Goal: Task Accomplishment & Management: Complete application form

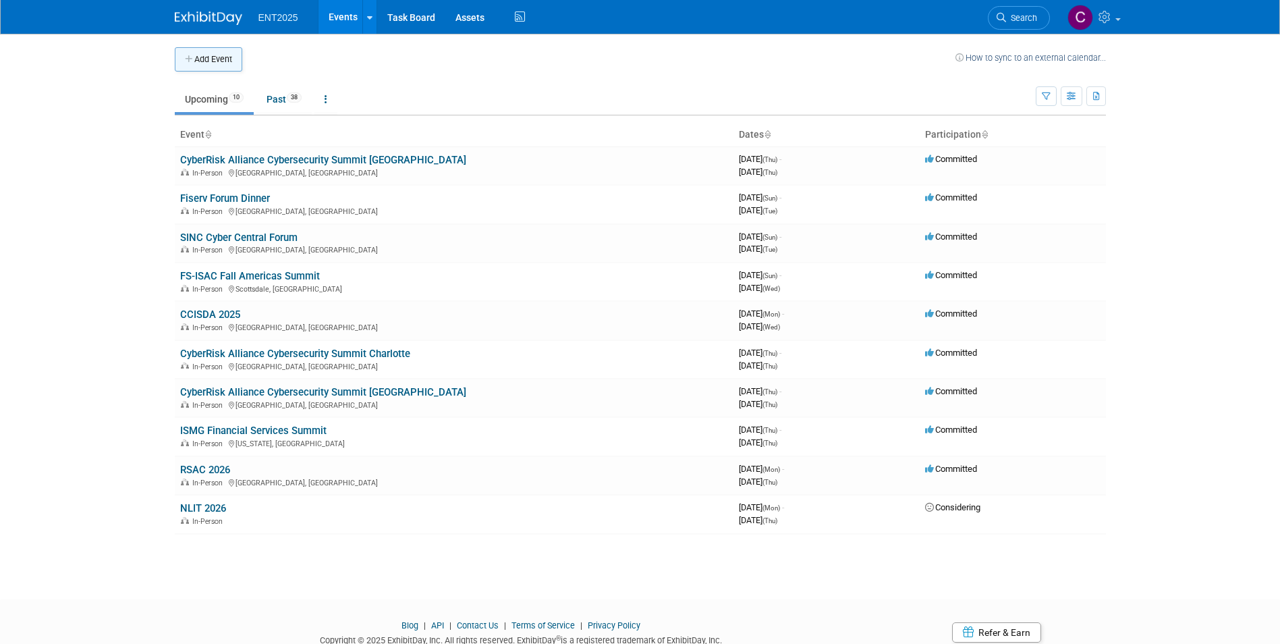
click at [191, 54] on button "Add Event" at bounding box center [208, 59] width 67 height 24
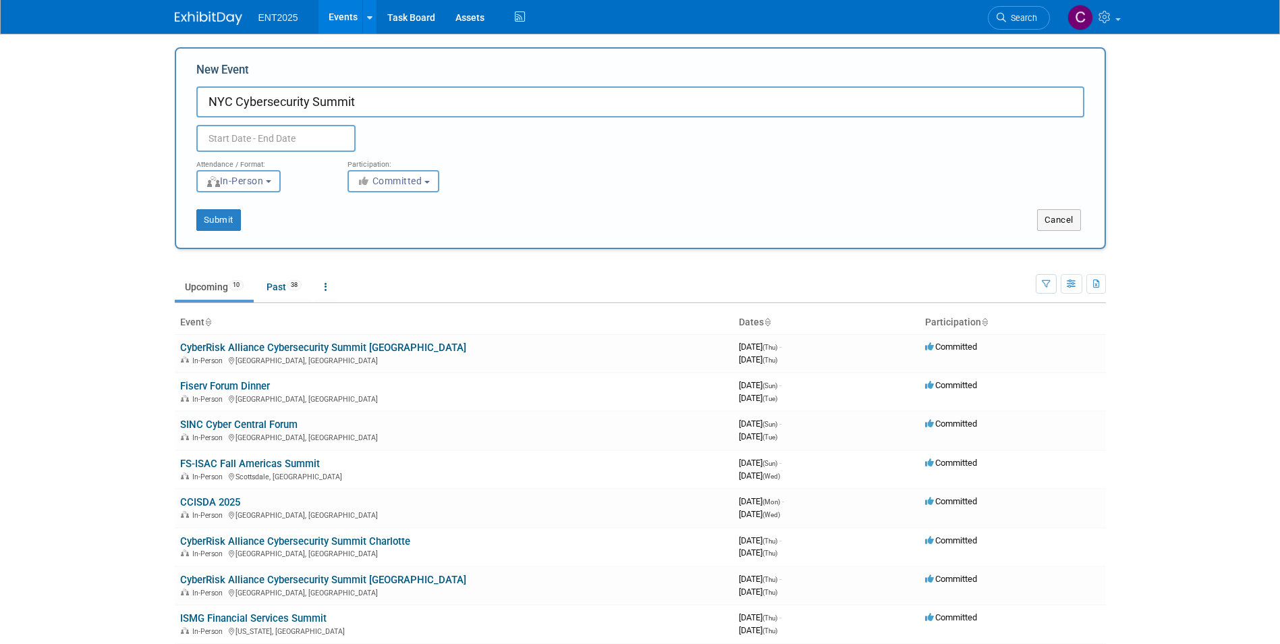
type input "NYC Cybersecurity Summit"
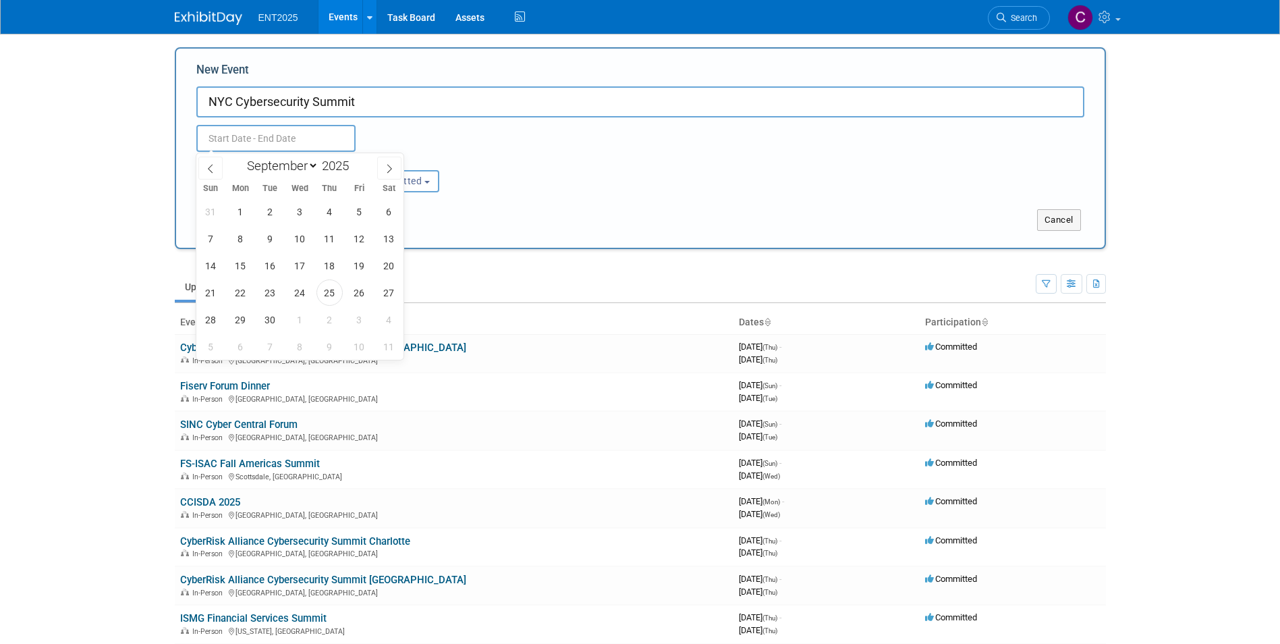
click at [221, 138] on input "text" at bounding box center [275, 138] width 159 height 27
click at [314, 154] on div "January February March April May June July August September October November De…" at bounding box center [300, 164] width 156 height 23
click at [314, 159] on select "January February March April May June July August September October November De…" at bounding box center [280, 165] width 78 height 17
select select "9"
click at [241, 157] on select "January February March April May June July August September October November De…" at bounding box center [280, 165] width 78 height 17
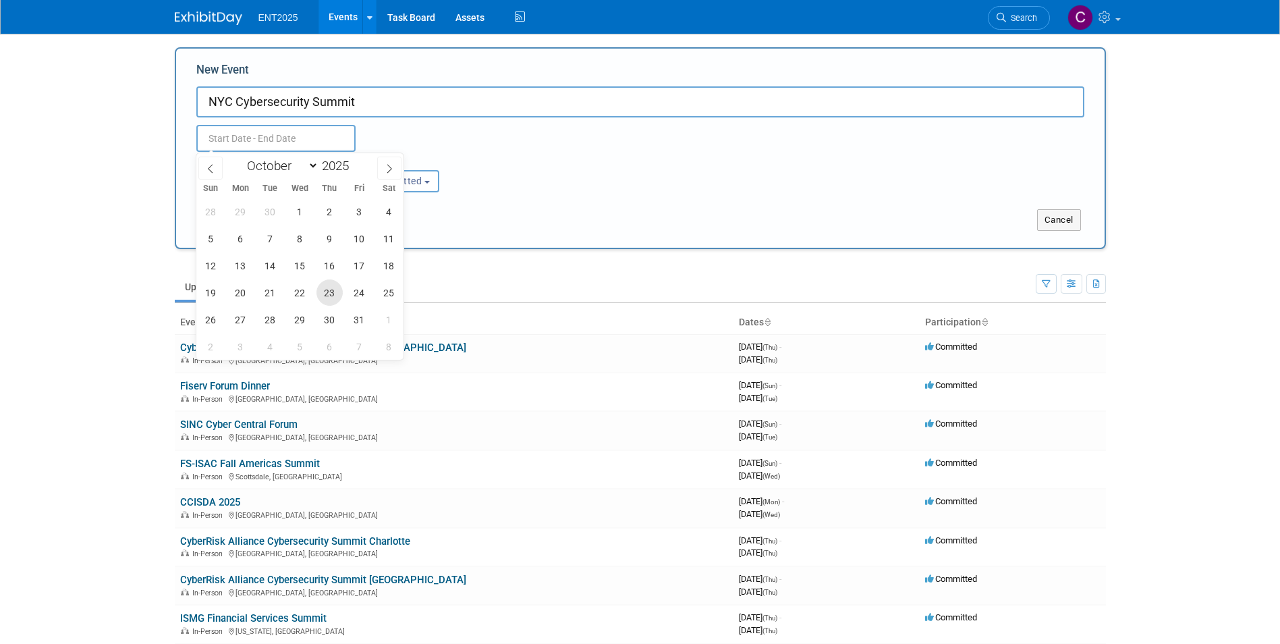
click at [331, 300] on span "23" at bounding box center [330, 292] width 26 height 26
type input "Oct 23, 2025 to Oct 23, 2025"
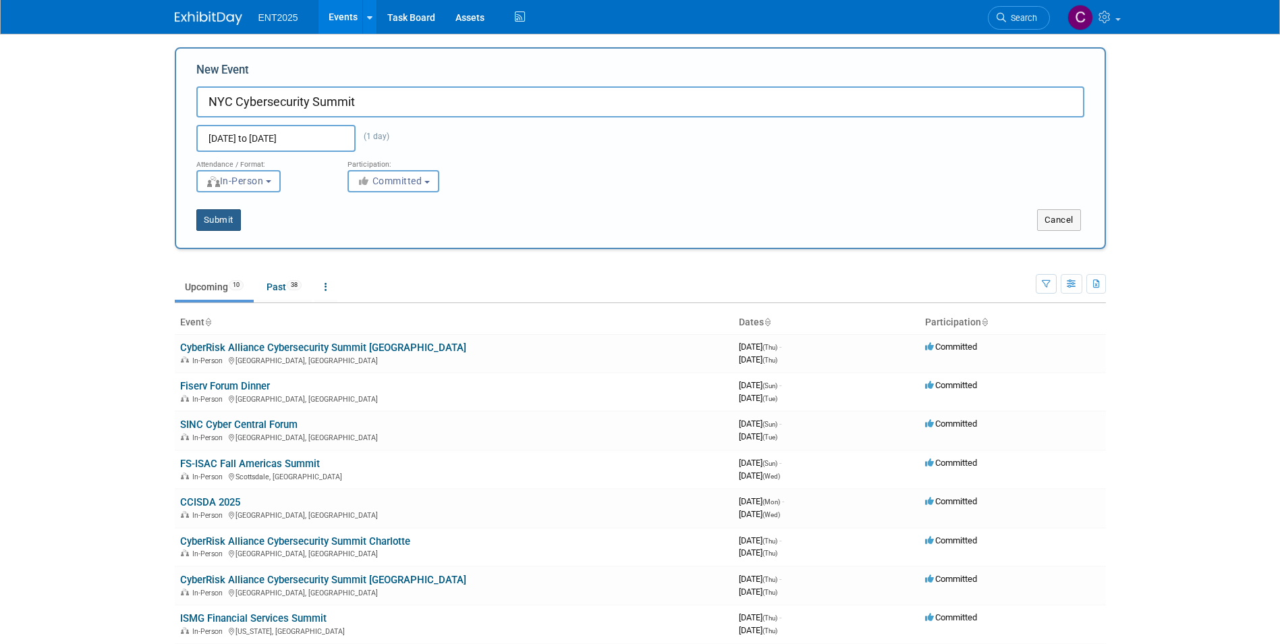
click at [214, 218] on button "Submit" at bounding box center [218, 220] width 45 height 22
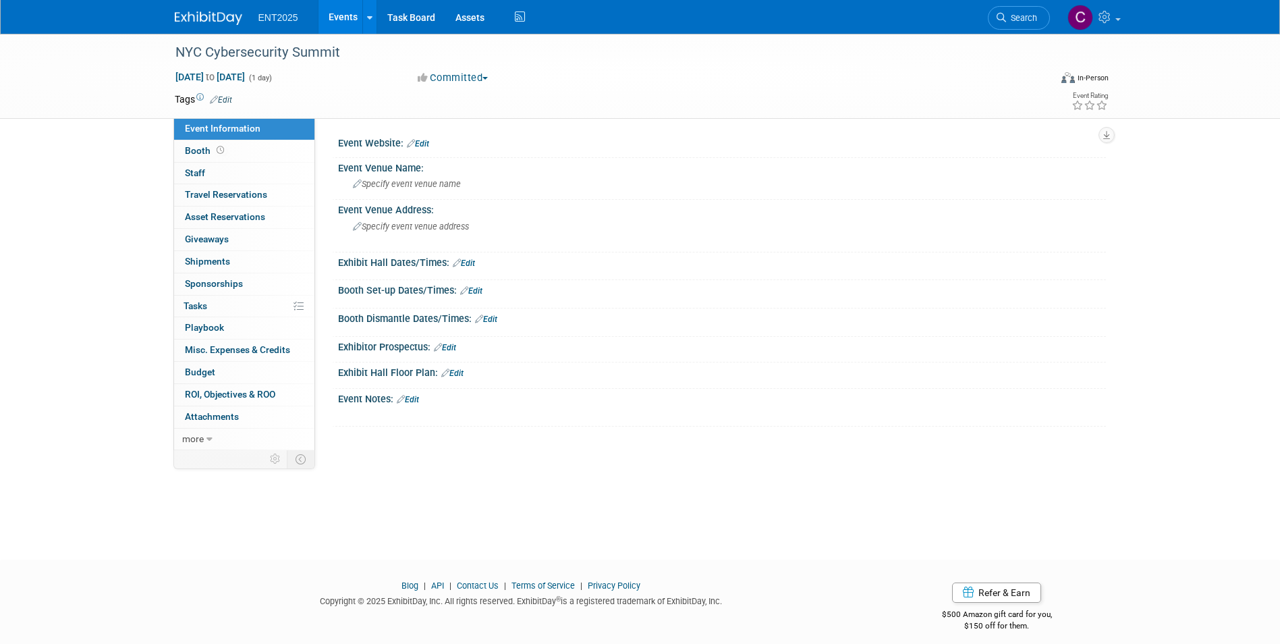
click at [343, 10] on link "Events" at bounding box center [343, 17] width 49 height 34
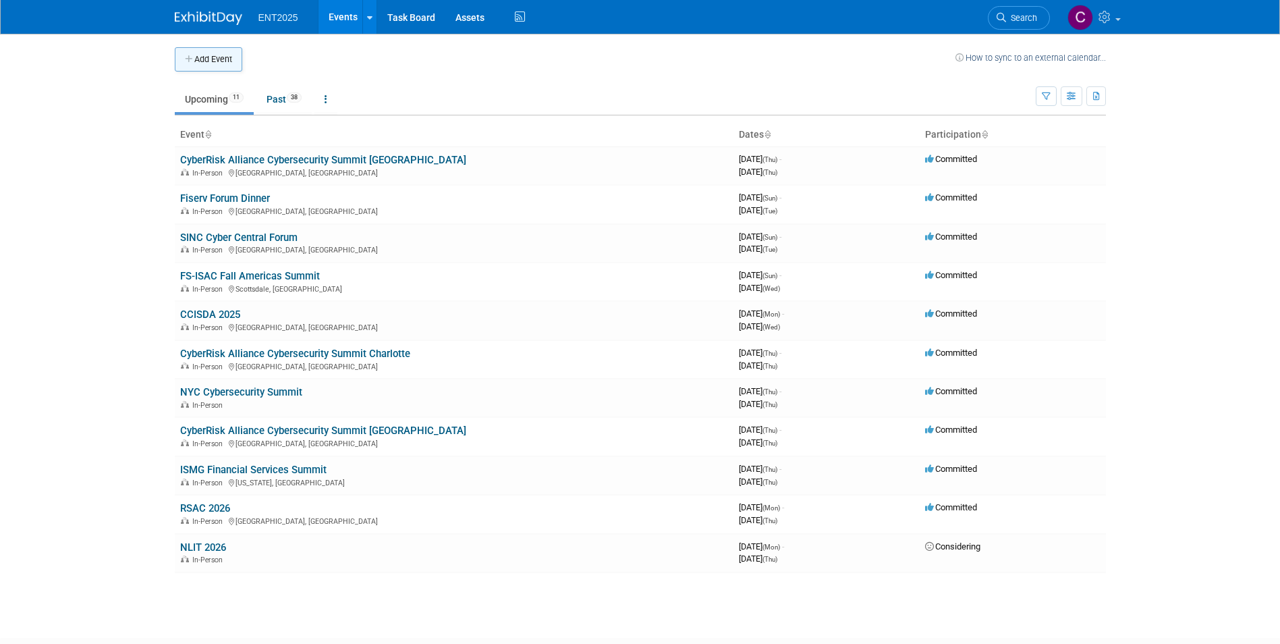
click at [190, 58] on icon "button" at bounding box center [189, 59] width 9 height 9
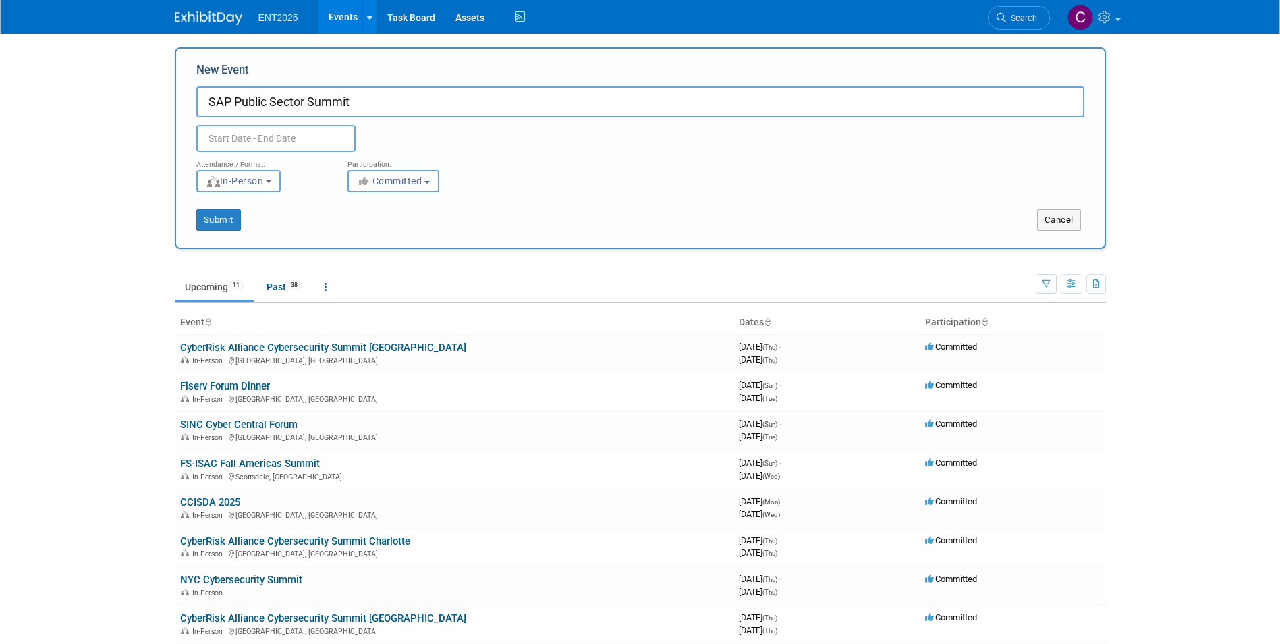
type input "SAP Public Sector Summit"
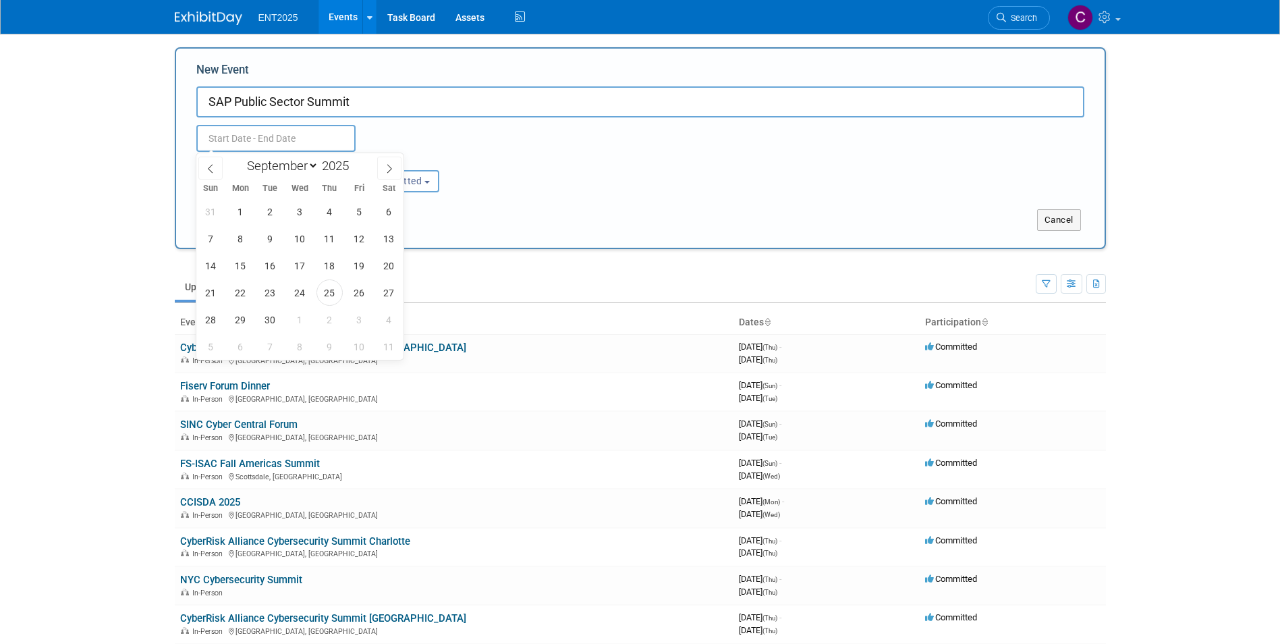
click at [249, 143] on input "text" at bounding box center [275, 138] width 159 height 27
click at [314, 166] on select "January February March April May June July August September October November De…" at bounding box center [280, 165] width 78 height 17
click at [313, 166] on select "January February March April May June July August September October November De…" at bounding box center [280, 165] width 78 height 17
select select "10"
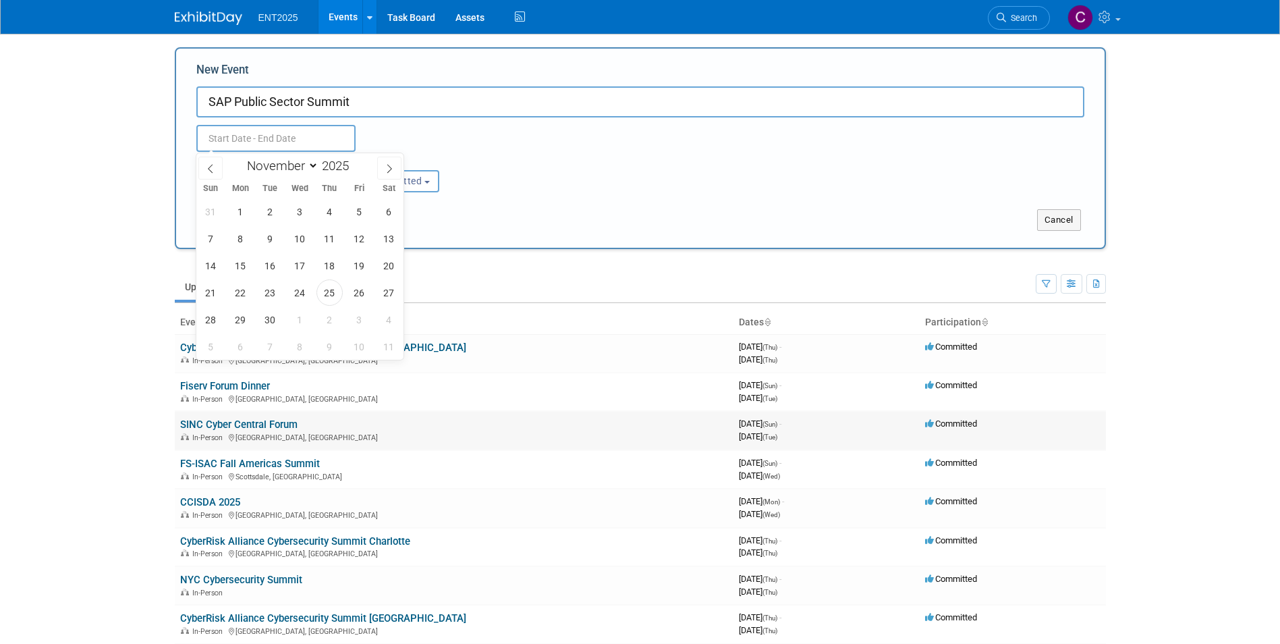
click at [241, 157] on select "January February March April May June July August September October November De…" at bounding box center [280, 165] width 78 height 17
click at [305, 234] on span "5" at bounding box center [300, 238] width 26 height 26
click at [329, 240] on span "6" at bounding box center [330, 238] width 26 height 26
type input "Nov 5, 2025 to Nov 6, 2025"
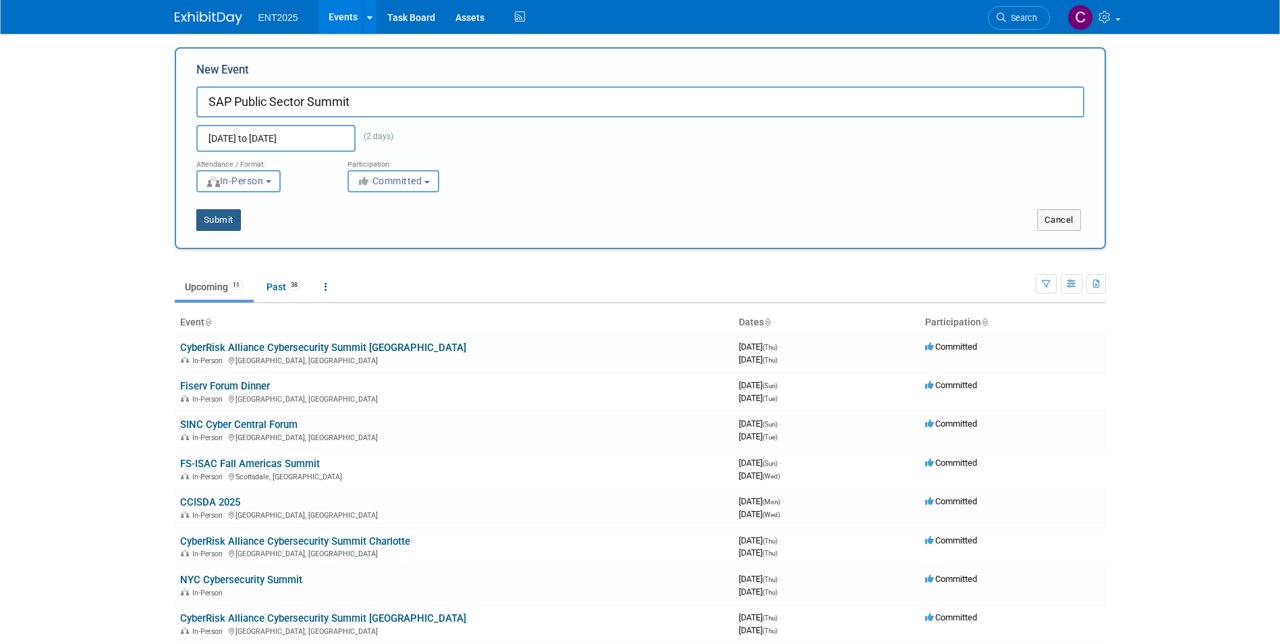
click at [228, 221] on button "Submit" at bounding box center [218, 220] width 45 height 22
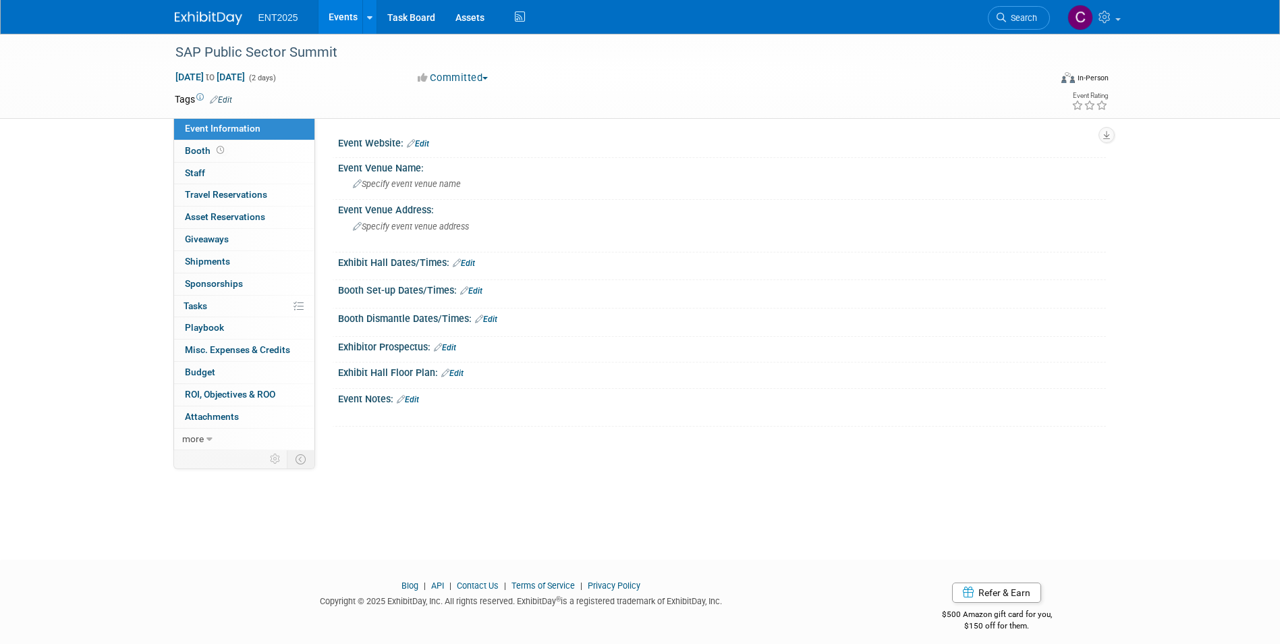
click at [342, 13] on link "Events" at bounding box center [343, 17] width 49 height 34
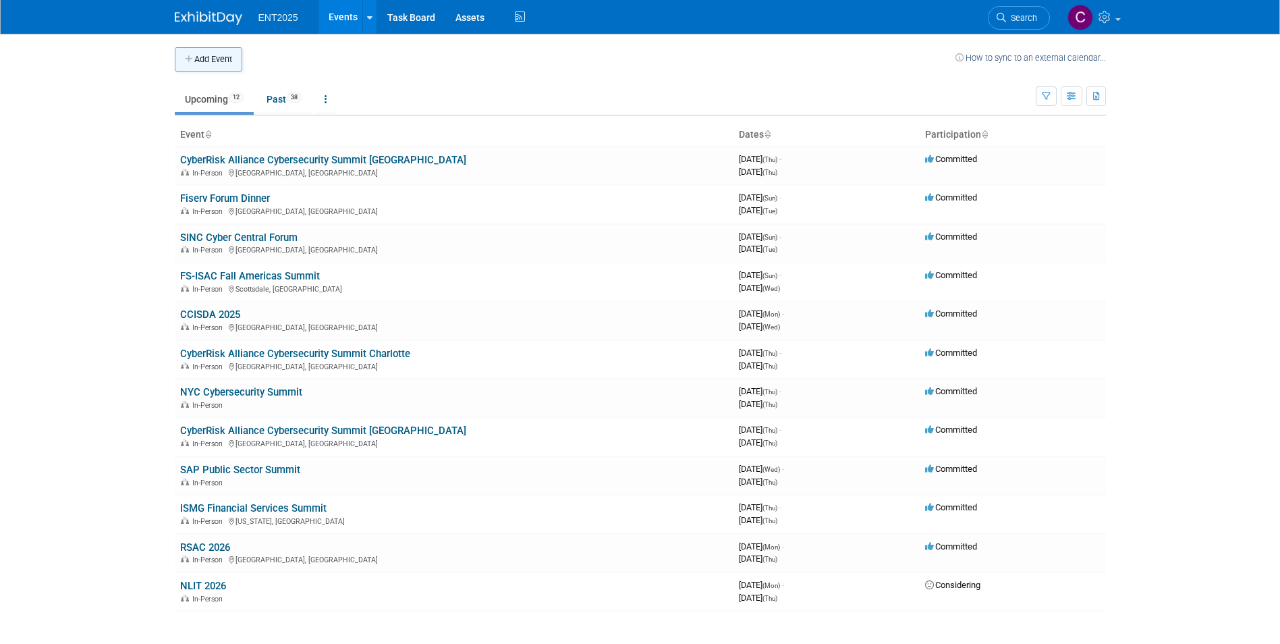
click at [192, 59] on icon "button" at bounding box center [189, 59] width 9 height 9
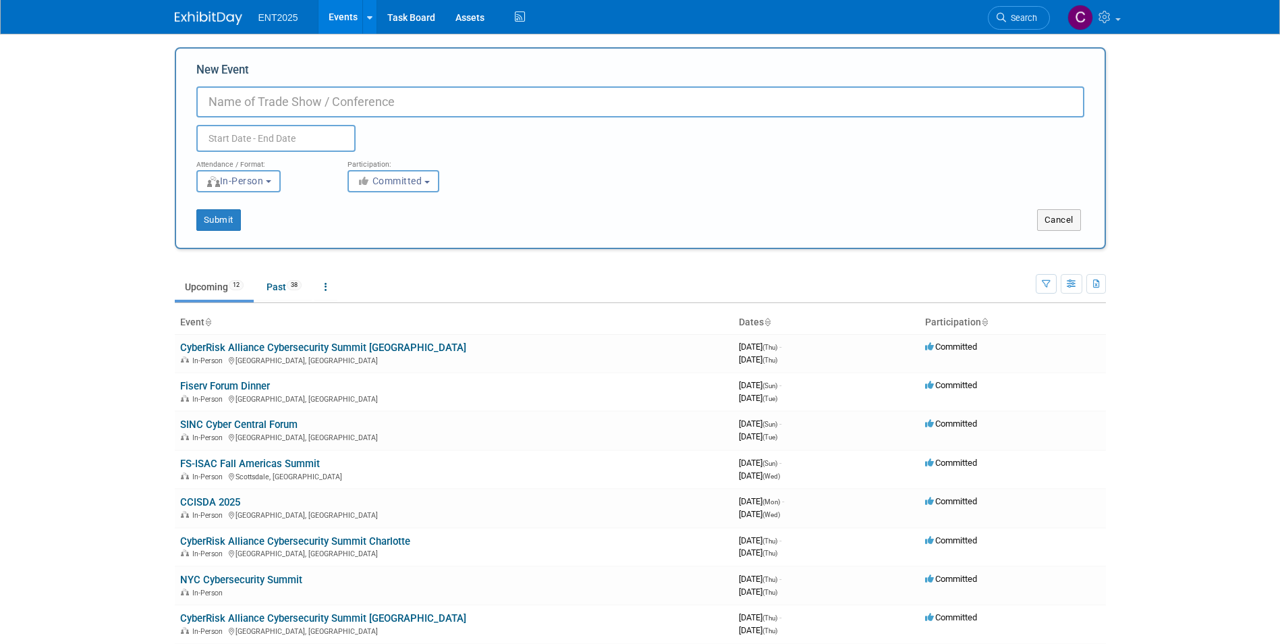
drag, startPoint x: 192, startPoint y: 59, endPoint x: 580, endPoint y: 258, distance: 436.5
click at [583, 261] on td "Upcoming 12 Past 38 All Events 50 Past and Upcoming Grouped Annually Events gro…" at bounding box center [605, 281] width 861 height 44
click at [217, 105] on input "New Event" at bounding box center [640, 101] width 888 height 31
type input "CX Summit"
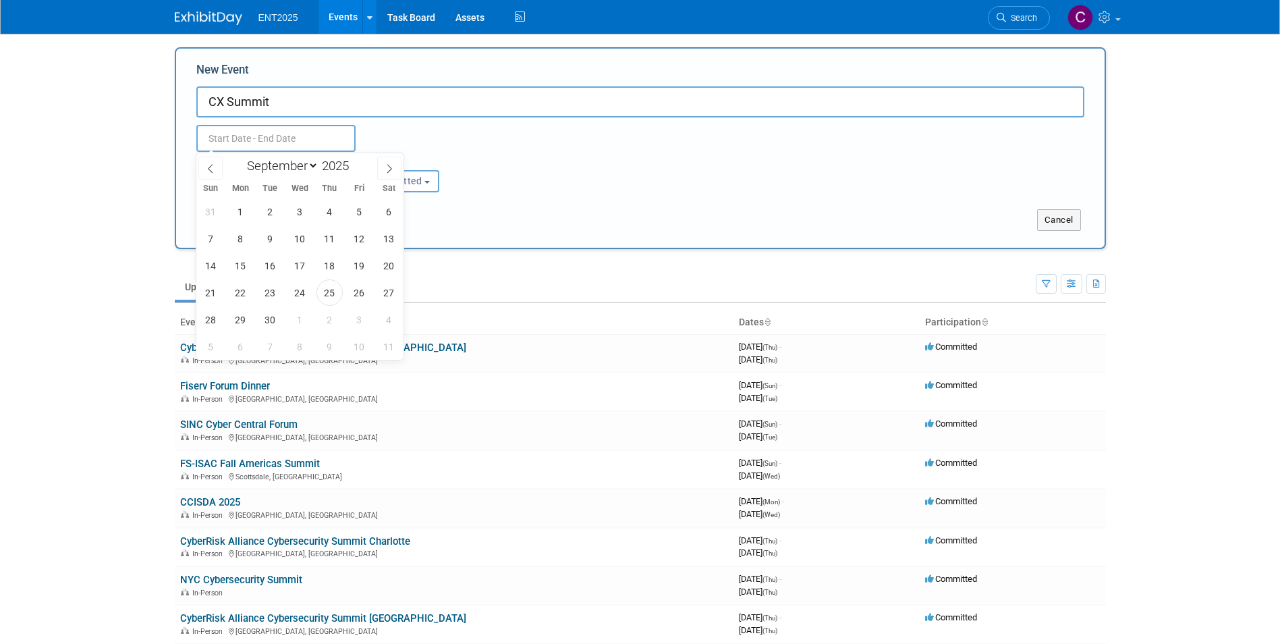
click at [219, 136] on input "text" at bounding box center [275, 138] width 159 height 27
click at [316, 165] on select "January February March April May June July August September October November De…" at bounding box center [280, 165] width 78 height 17
select select "10"
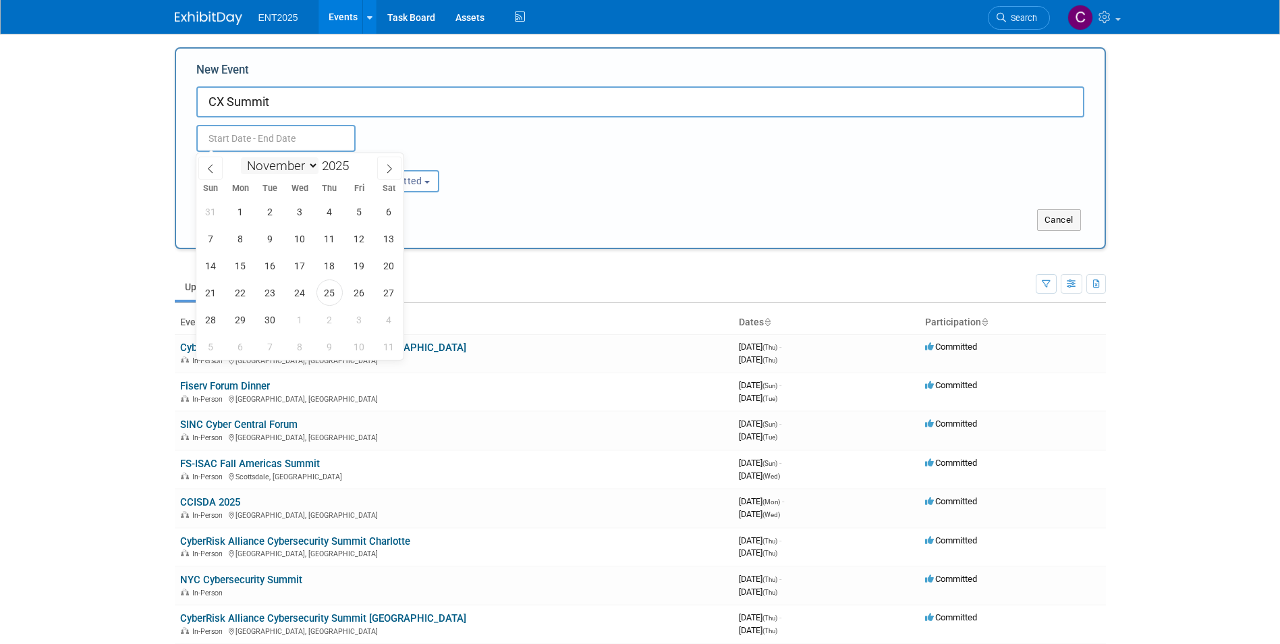
click at [241, 157] on select "January February March April May June July August September October November De…" at bounding box center [280, 165] width 78 height 17
click at [297, 266] on span "12" at bounding box center [300, 265] width 26 height 26
click at [297, 267] on span "12" at bounding box center [300, 265] width 26 height 26
type input "Nov 12, 2025 to Nov 12, 2025"
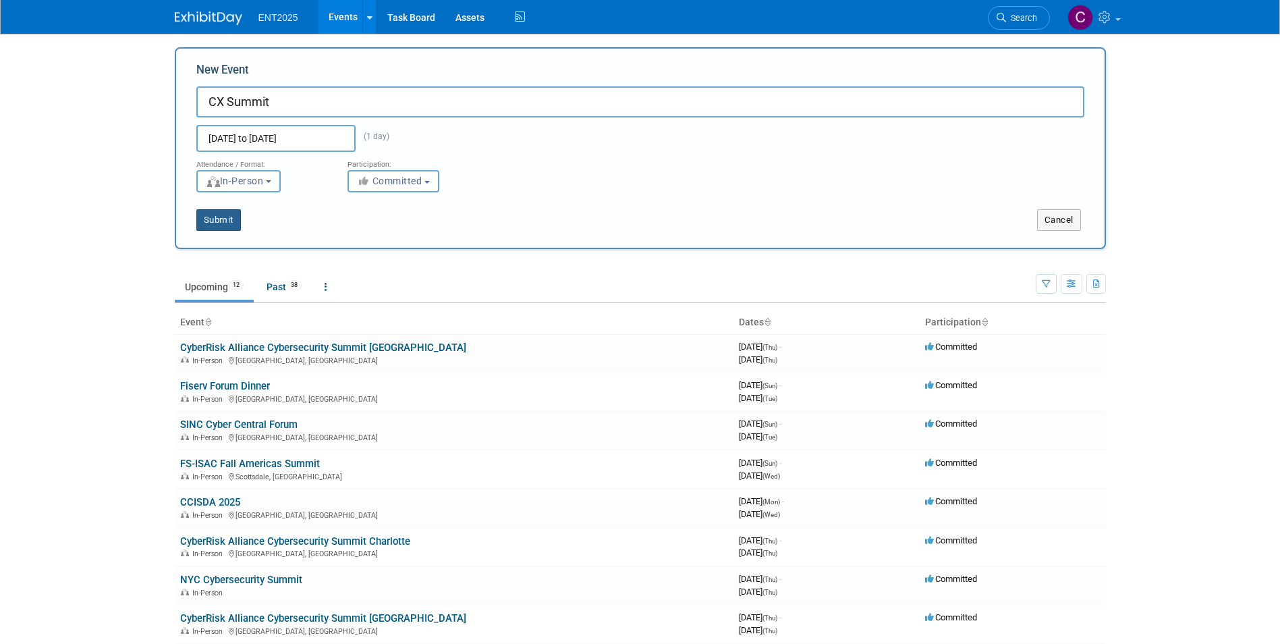
click at [217, 216] on button "Submit" at bounding box center [218, 220] width 45 height 22
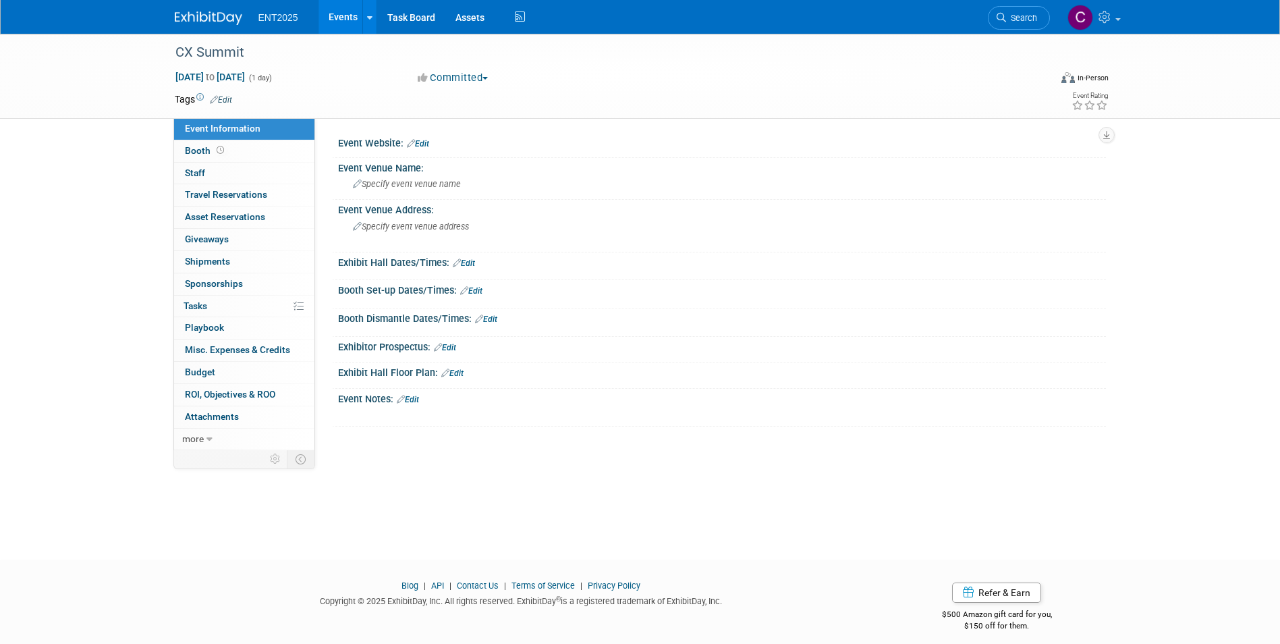
click at [350, 15] on link "Events" at bounding box center [343, 17] width 49 height 34
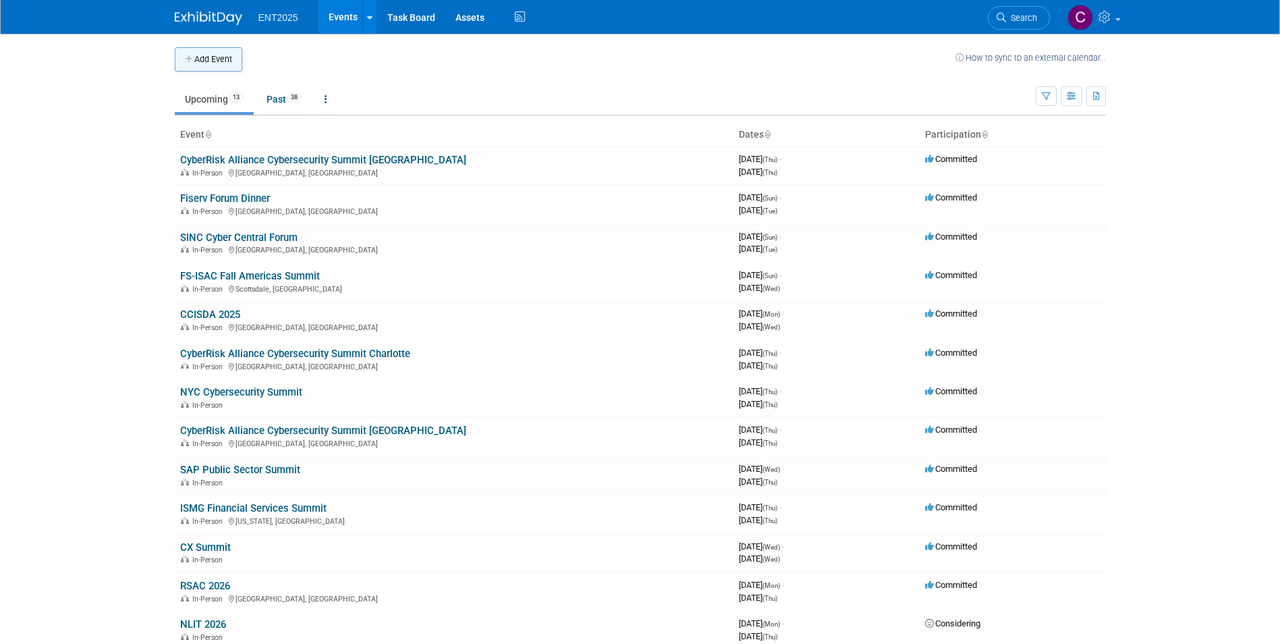
click at [190, 60] on icon "button" at bounding box center [189, 59] width 9 height 9
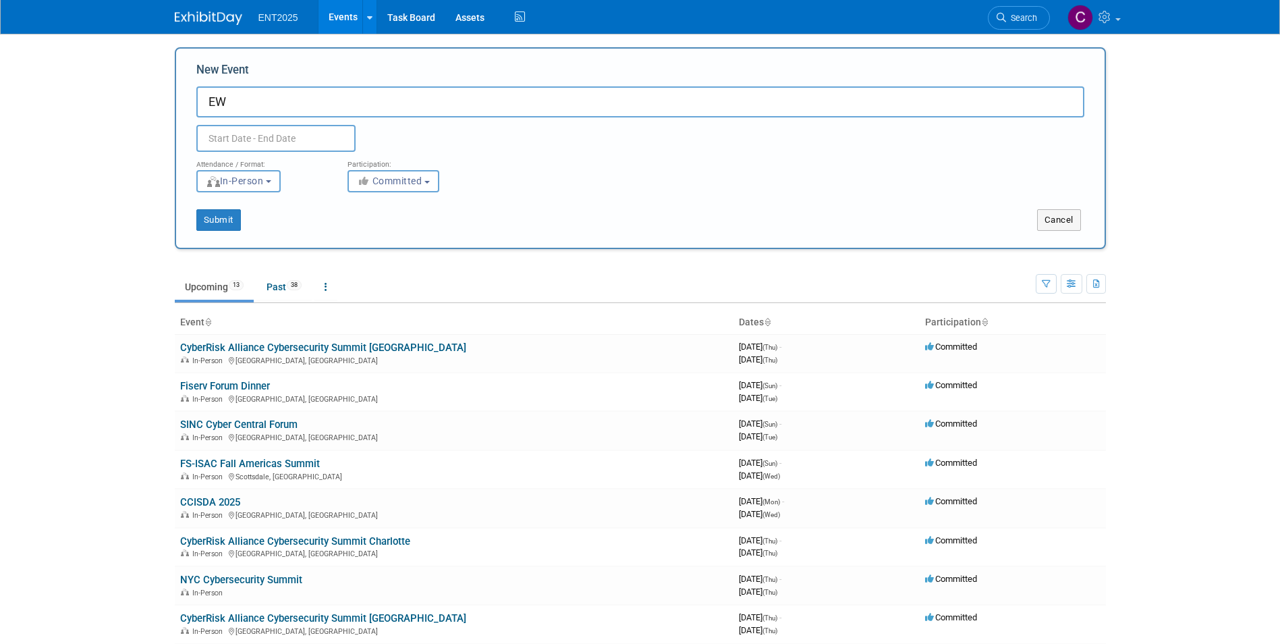
type input "E"
type input "TEWG"
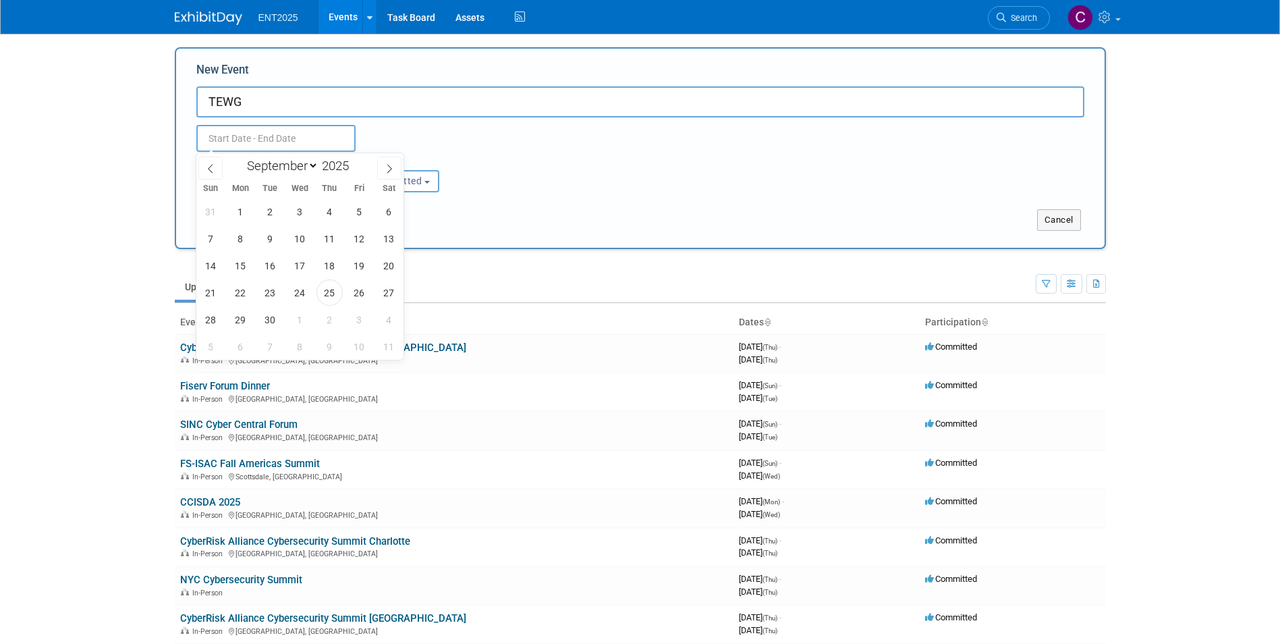
click at [232, 138] on input "text" at bounding box center [275, 138] width 159 height 27
click at [314, 159] on select "January February March April May June July August September October November De…" at bounding box center [280, 165] width 78 height 17
select select "10"
click at [241, 157] on select "January February March April May June July August September October November De…" at bounding box center [280, 165] width 78 height 17
click at [303, 268] on span "12" at bounding box center [300, 265] width 26 height 26
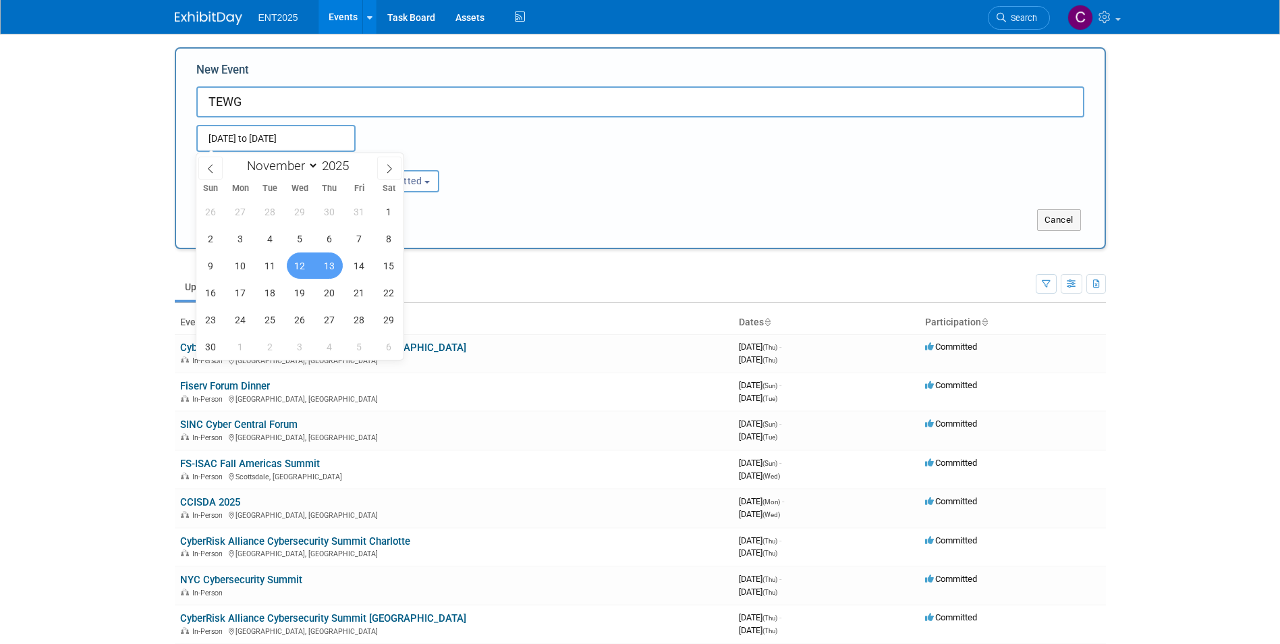
click at [334, 267] on span "13" at bounding box center [330, 265] width 26 height 26
type input "Nov 12, 2025 to Nov 13, 2025"
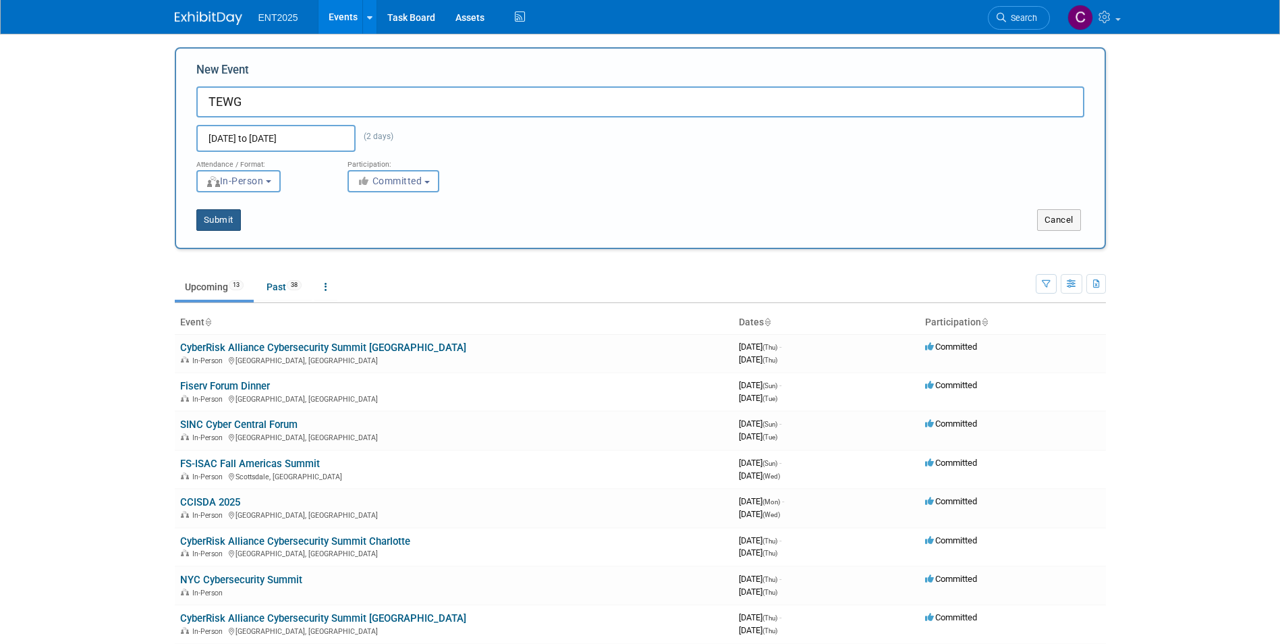
click at [213, 219] on button "Submit" at bounding box center [218, 220] width 45 height 22
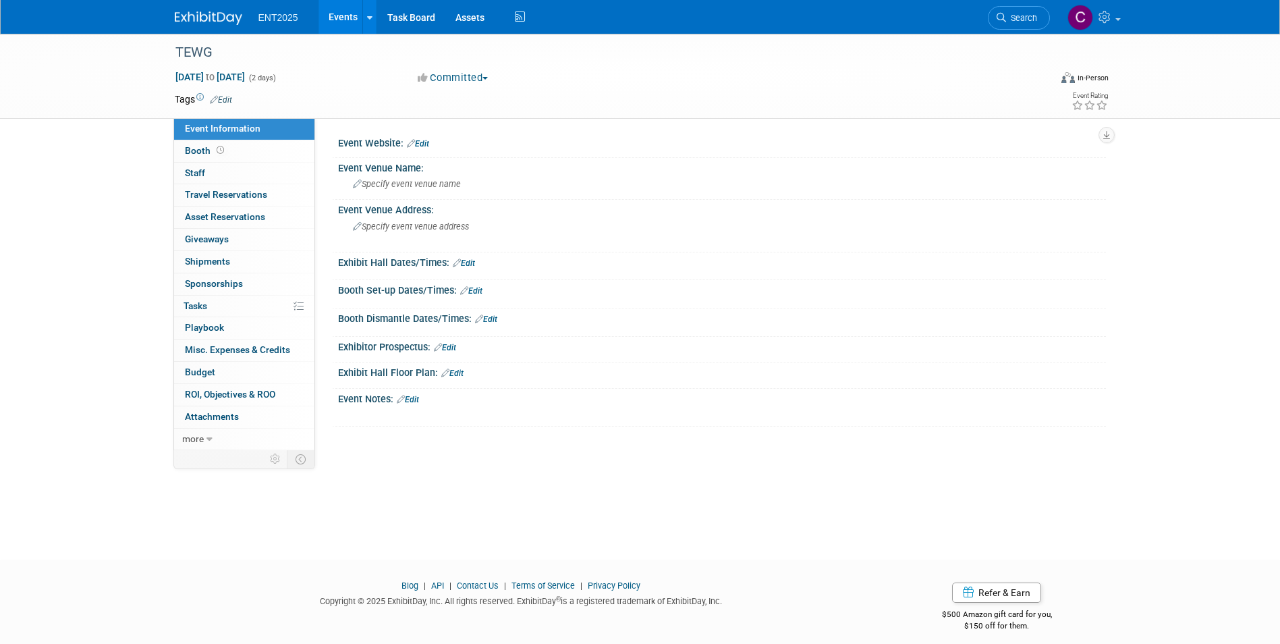
click at [346, 19] on link "Events" at bounding box center [343, 17] width 49 height 34
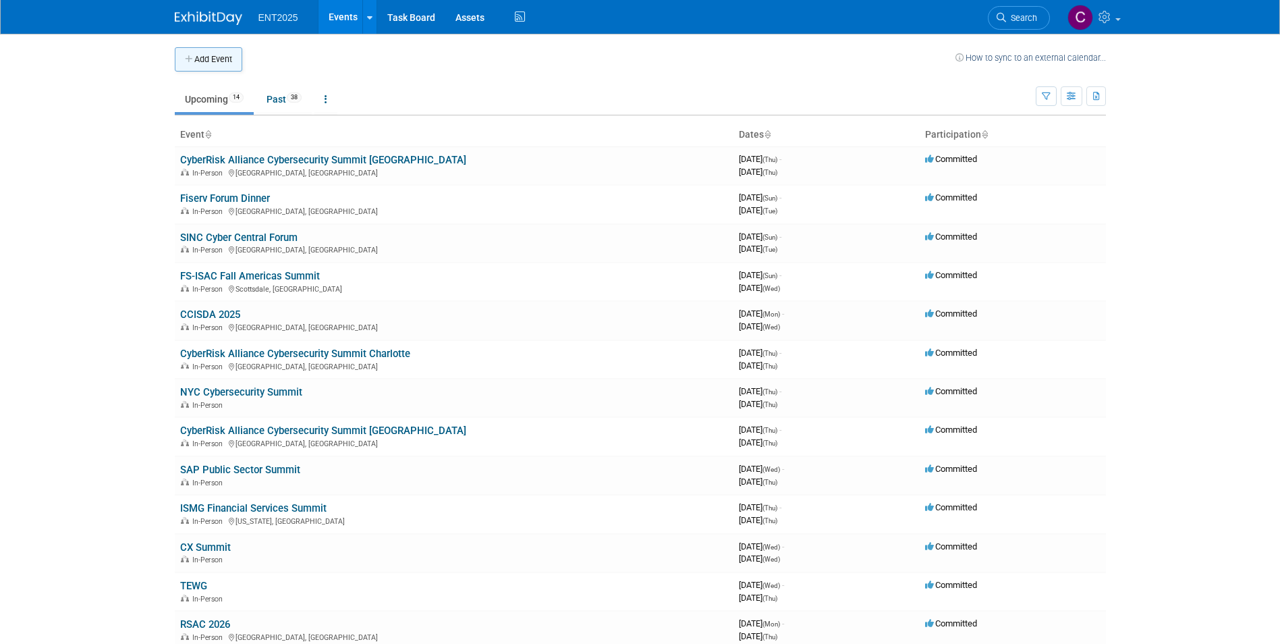
click at [186, 55] on icon "button" at bounding box center [189, 59] width 9 height 9
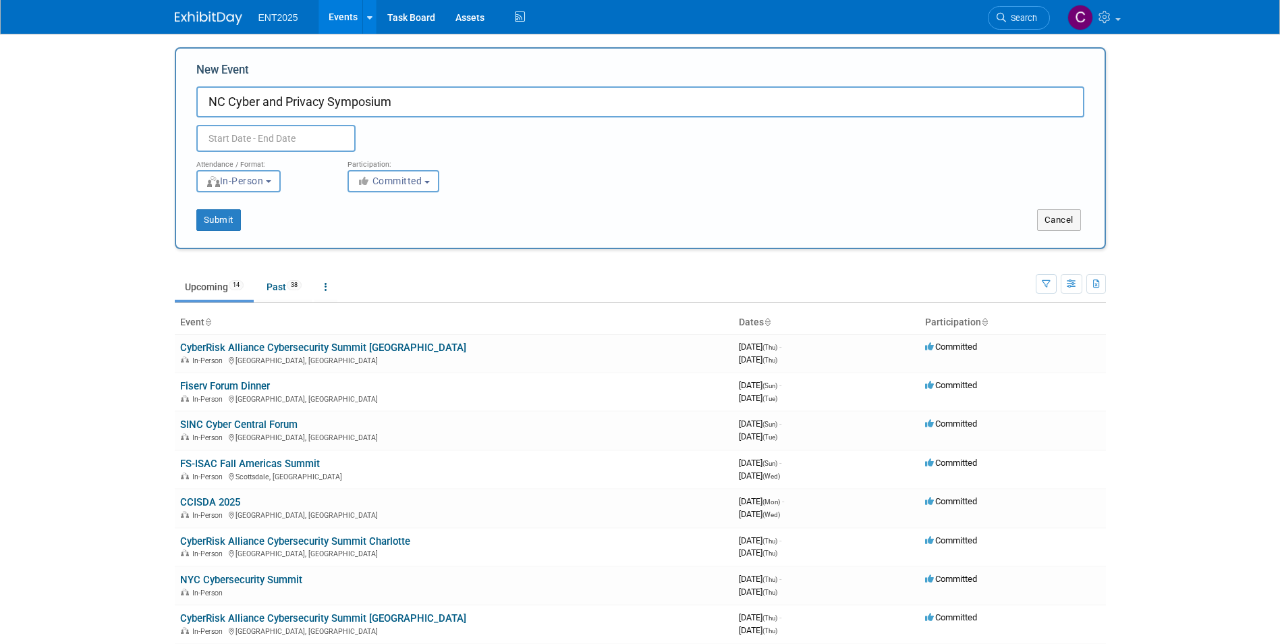
type input "NC Cyber and Privacy Symposium"
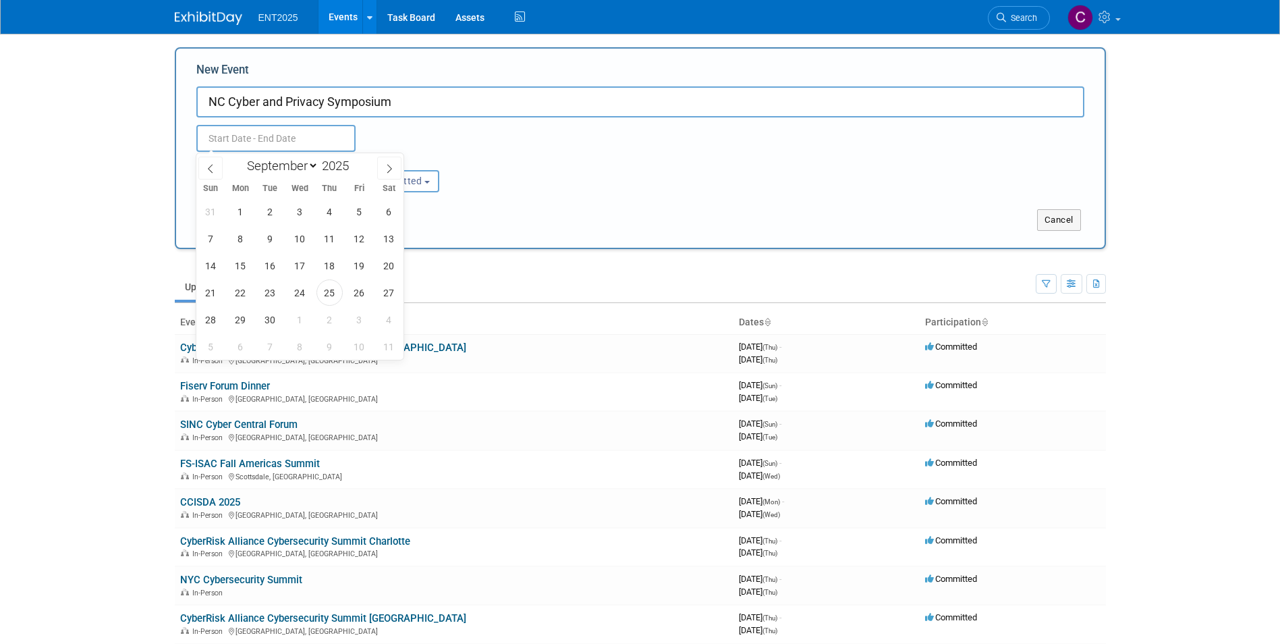
click at [223, 144] on input "text" at bounding box center [275, 138] width 159 height 27
click at [309, 163] on select "January February March April May June July August September October November De…" at bounding box center [280, 165] width 78 height 17
select select "11"
click at [241, 157] on select "January February March April May June July August September October November De…" at bounding box center [280, 165] width 78 height 17
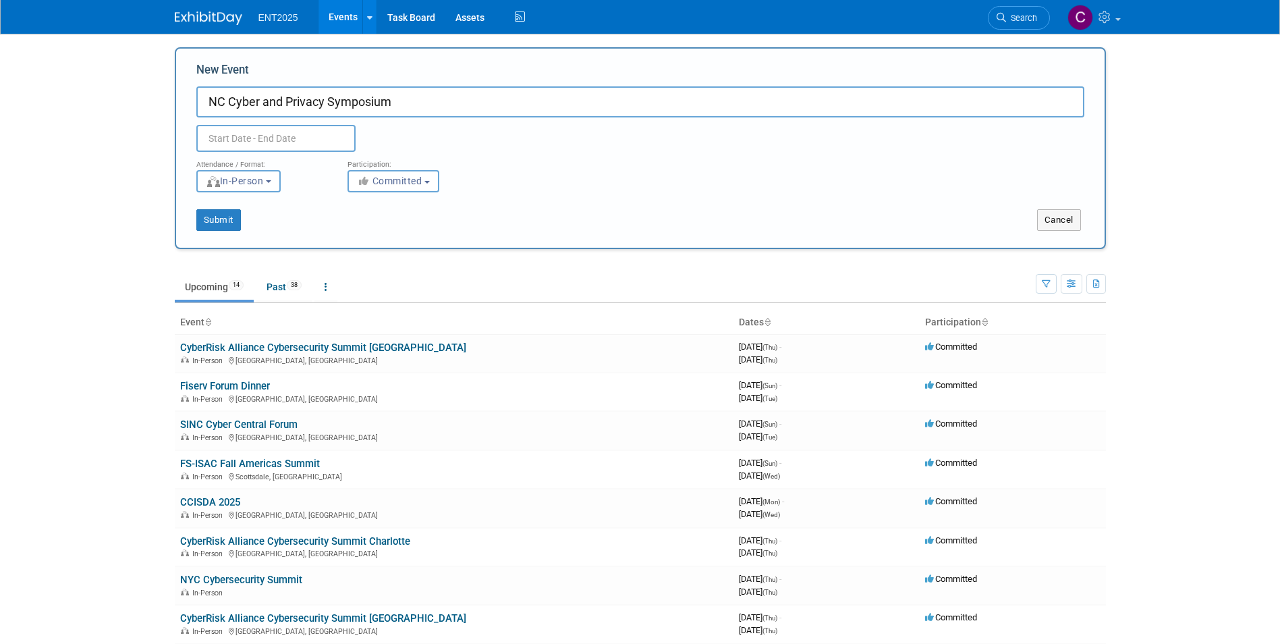
click at [228, 103] on input "NC Cyber and Privacy Symposium" at bounding box center [640, 101] width 888 height 31
click at [296, 103] on input "NC AI and Cyber and Privacy Symposium" at bounding box center [640, 101] width 888 height 31
type input "NC AI and Cybersecurity Symposium"
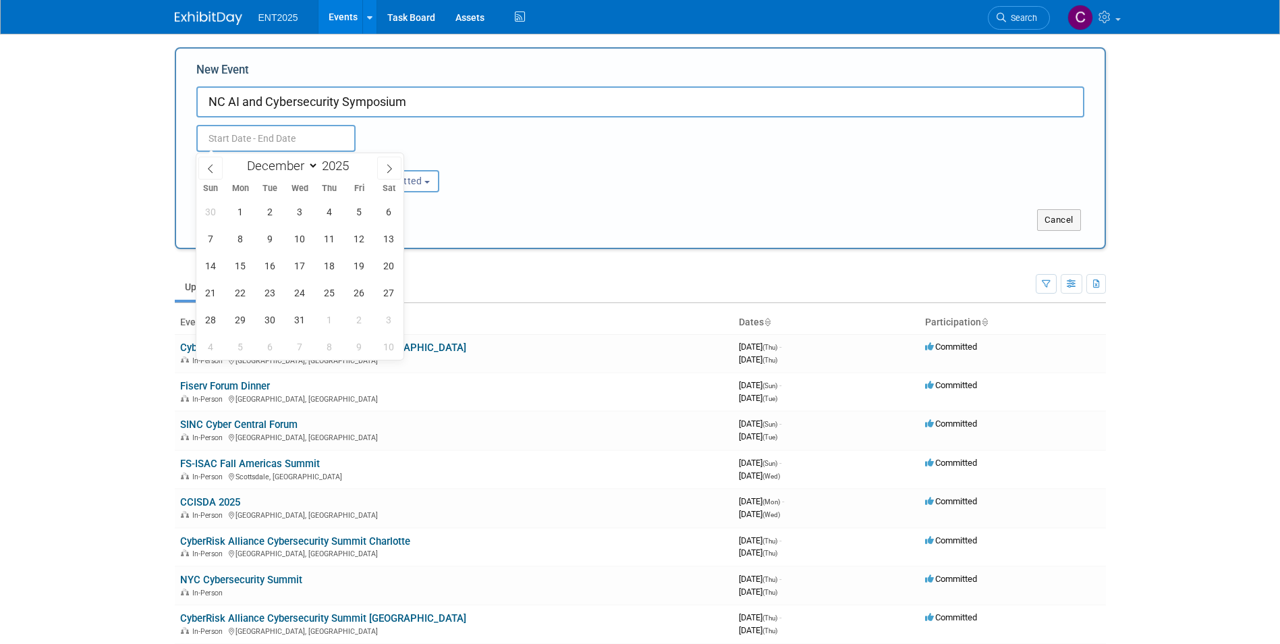
click at [249, 136] on input "text" at bounding box center [275, 138] width 159 height 27
click at [296, 210] on span "3" at bounding box center [300, 211] width 26 height 26
click at [322, 210] on span "4" at bounding box center [330, 211] width 26 height 26
type input "Dec 3, 2025 to Dec 4, 2025"
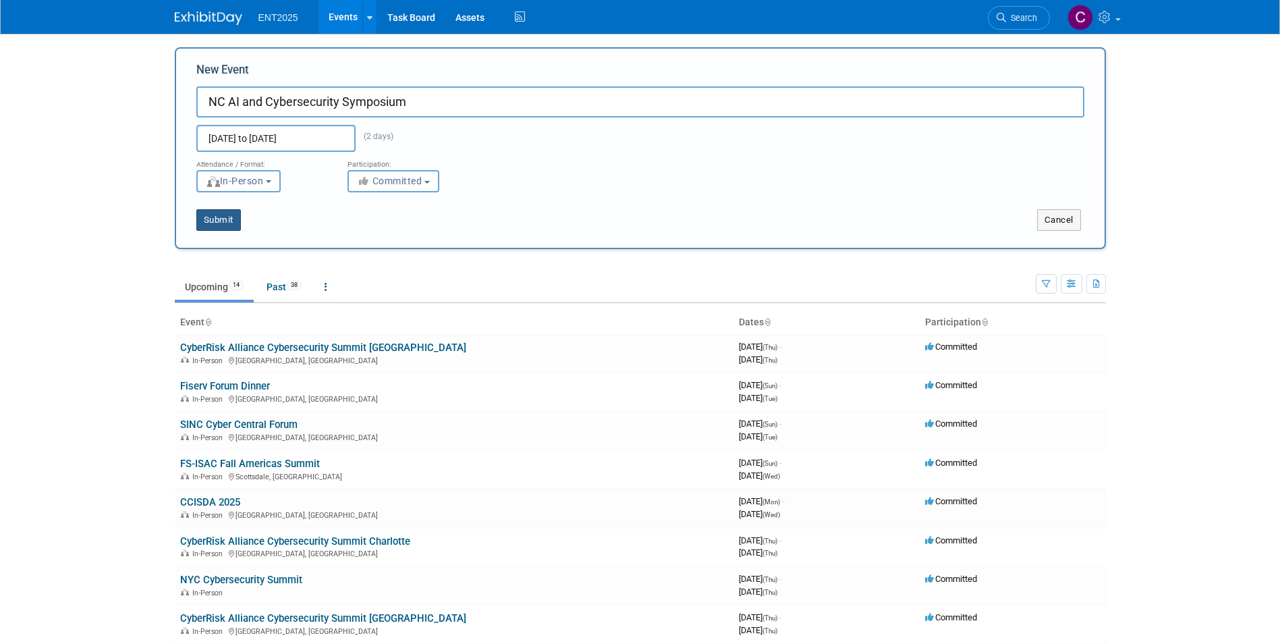
click at [213, 217] on button "Submit" at bounding box center [218, 220] width 45 height 22
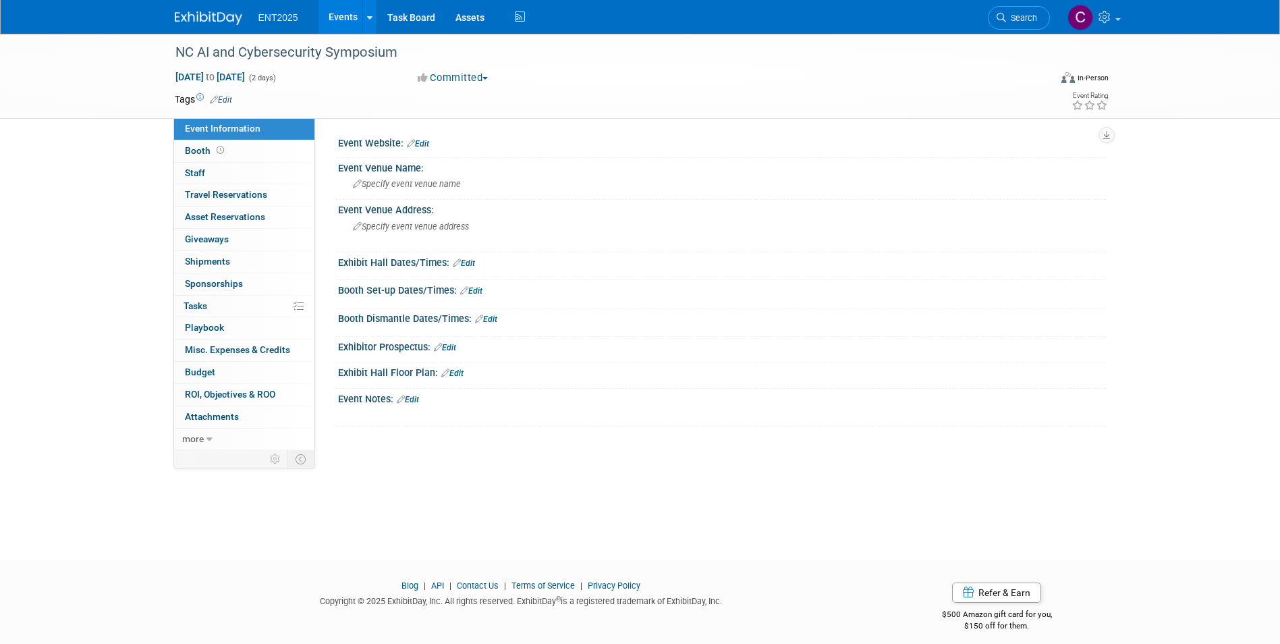
click at [339, 9] on link "Events" at bounding box center [343, 17] width 49 height 34
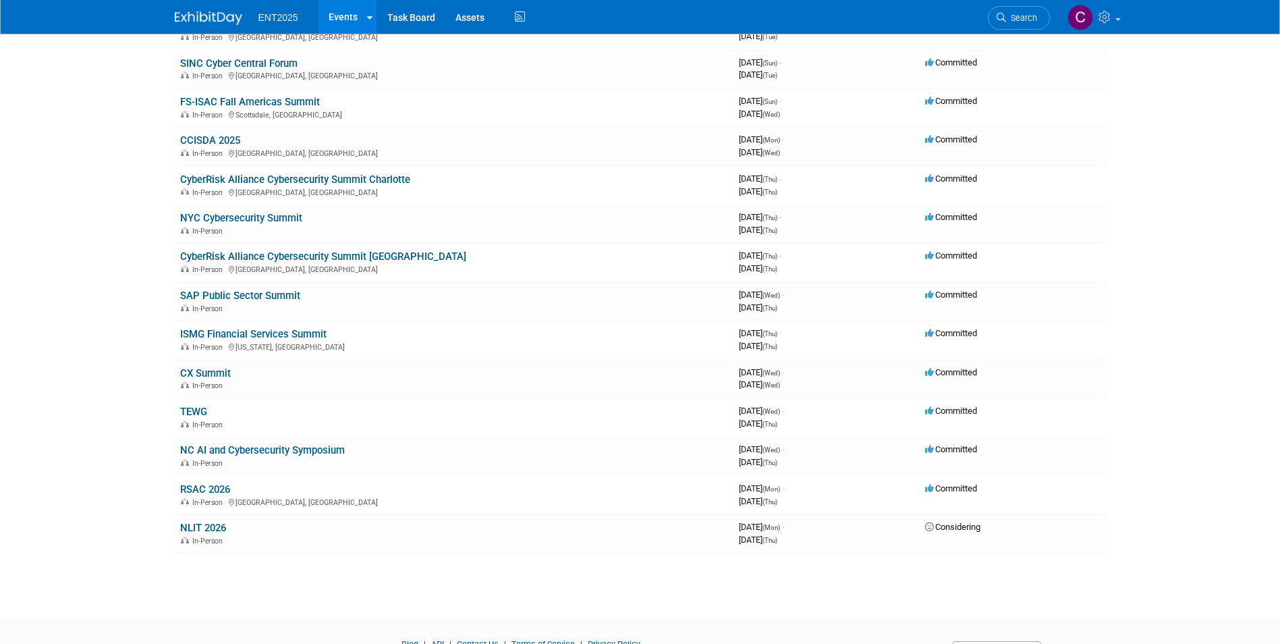
scroll to position [40, 0]
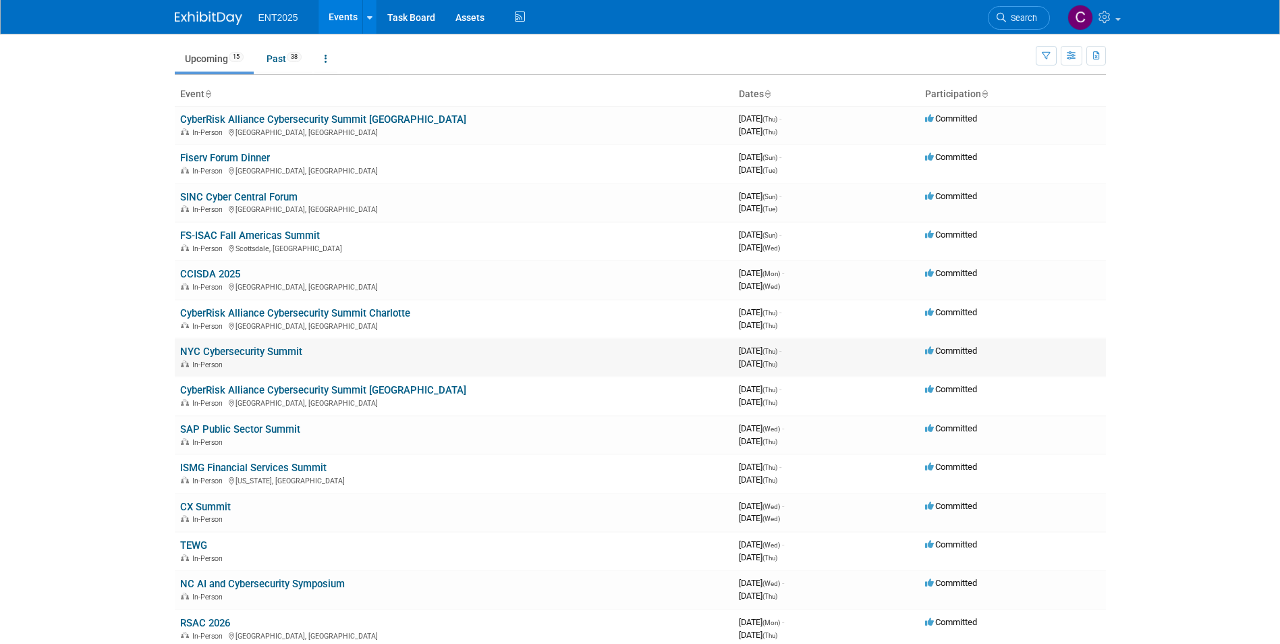
click at [269, 351] on link "NYC Cybersecurity Summit" at bounding box center [241, 352] width 122 height 12
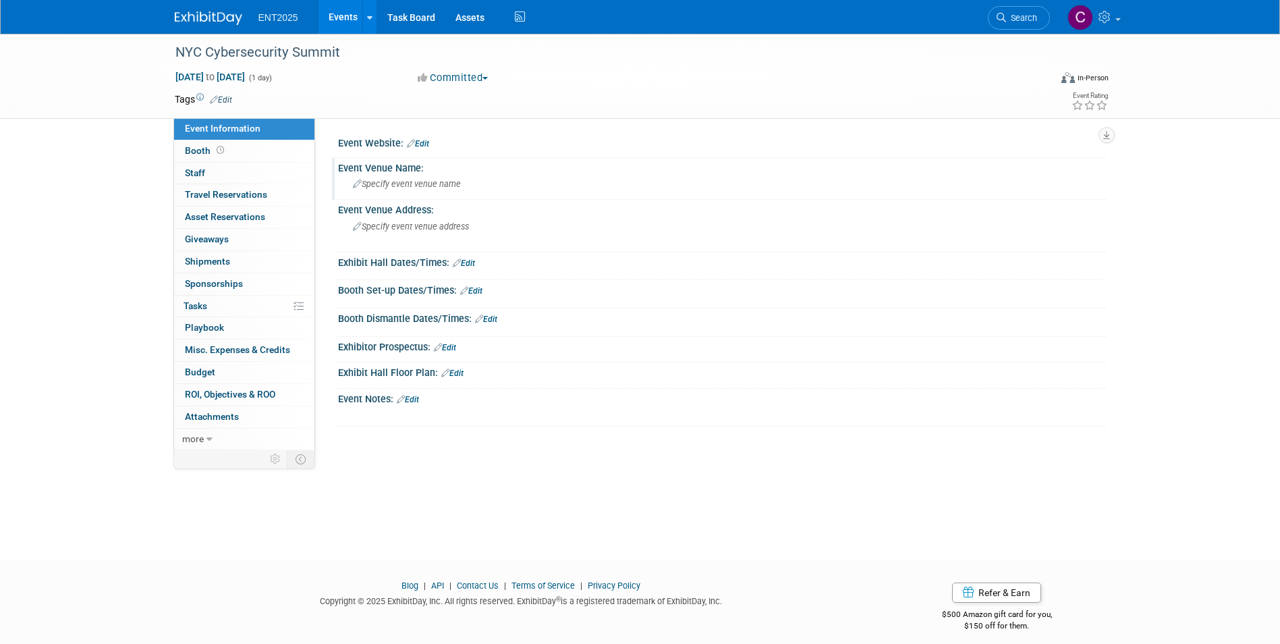
click at [450, 185] on span "Specify event venue name" at bounding box center [407, 184] width 108 height 10
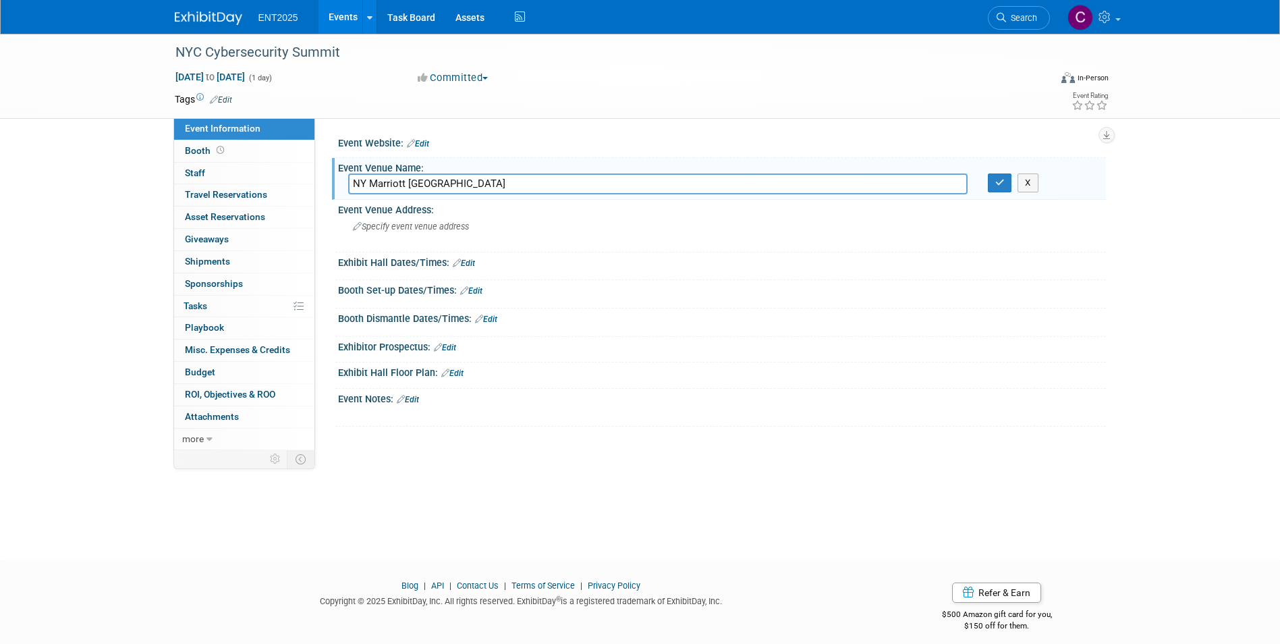
type input "NY Marriott [GEOGRAPHIC_DATA]"
click at [1000, 183] on icon "button" at bounding box center [1000, 182] width 9 height 9
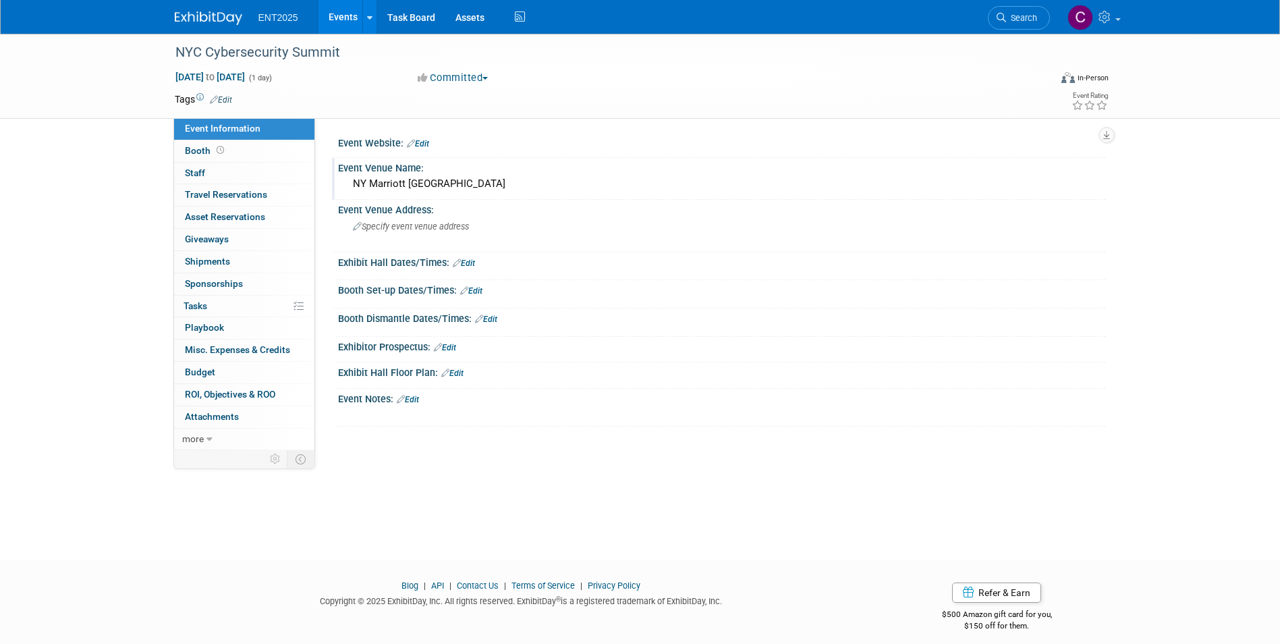
click at [335, 13] on link "Events" at bounding box center [343, 17] width 49 height 34
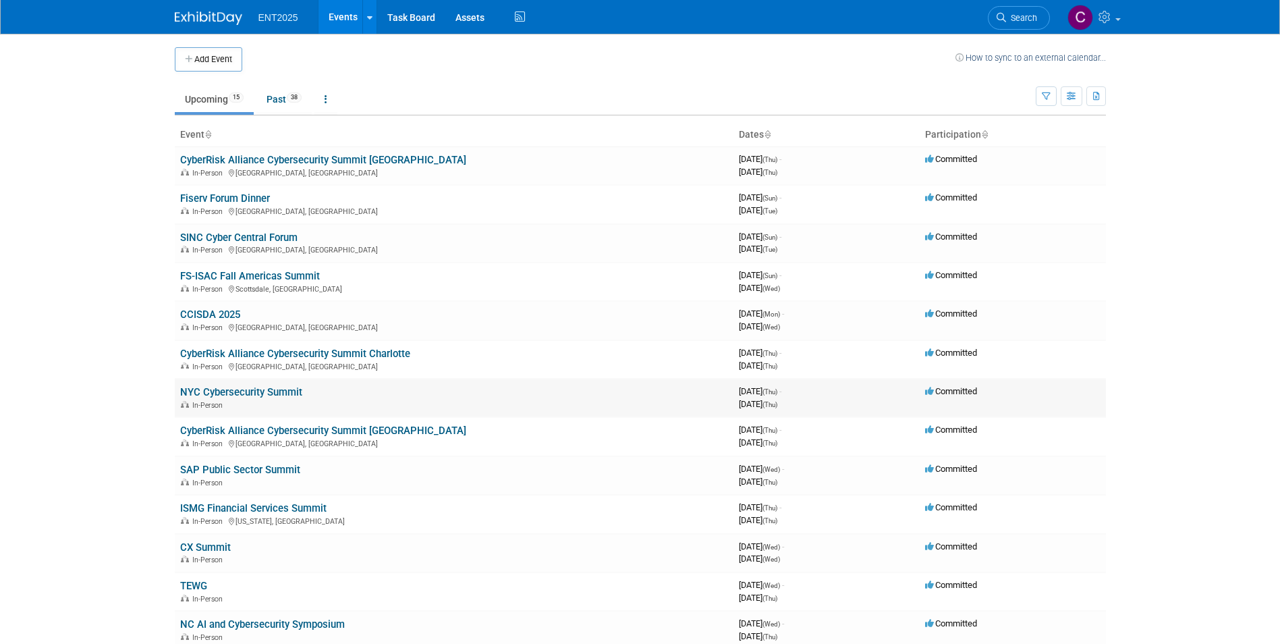
click at [248, 385] on td "NYC Cybersecurity Summit In-Person" at bounding box center [454, 398] width 559 height 38
click at [298, 387] on link "NYC Cybersecurity Summit" at bounding box center [241, 392] width 122 height 12
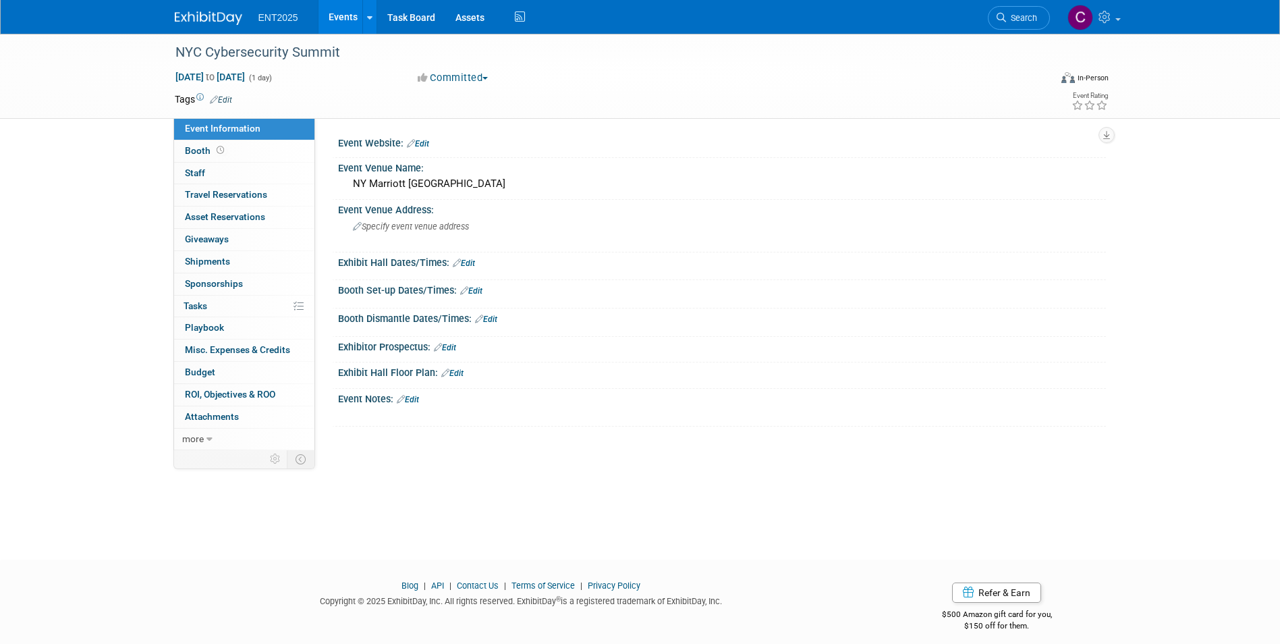
click at [423, 139] on link "Edit" at bounding box center [418, 143] width 22 height 9
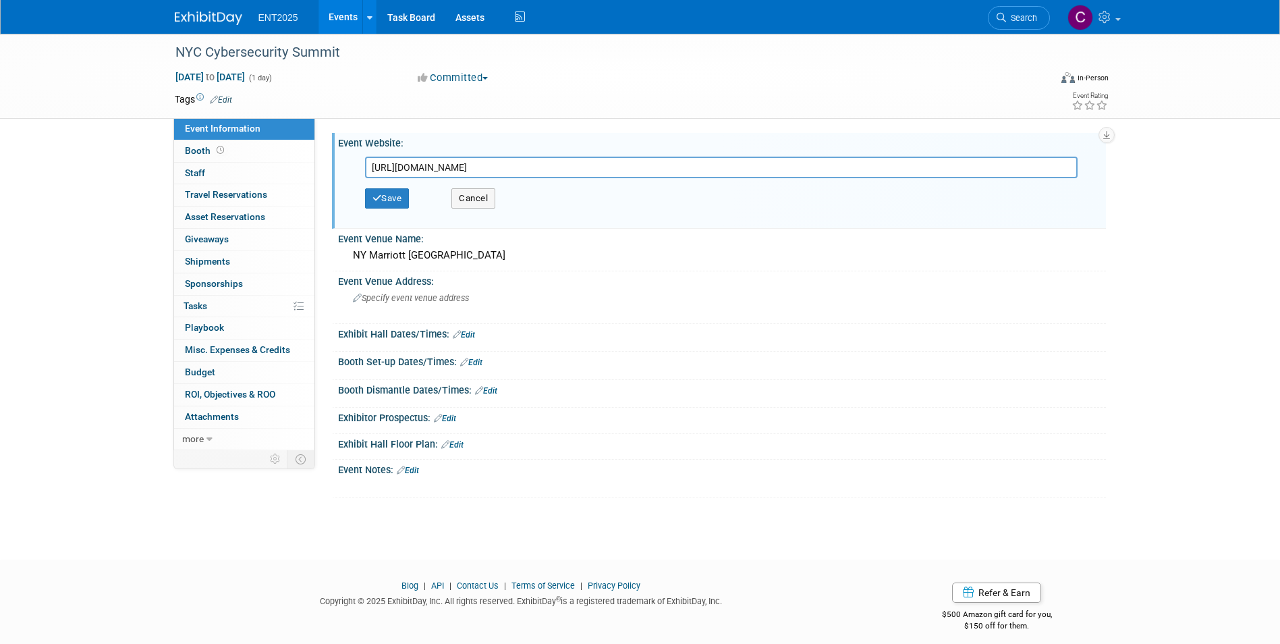
type input "https://events.govtech.com/New-York-City-Cybersecurity-Summit.html"
click at [388, 188] on div "Save Cancel" at bounding box center [725, 198] width 720 height 40
click at [388, 198] on button "Save" at bounding box center [387, 198] width 45 height 20
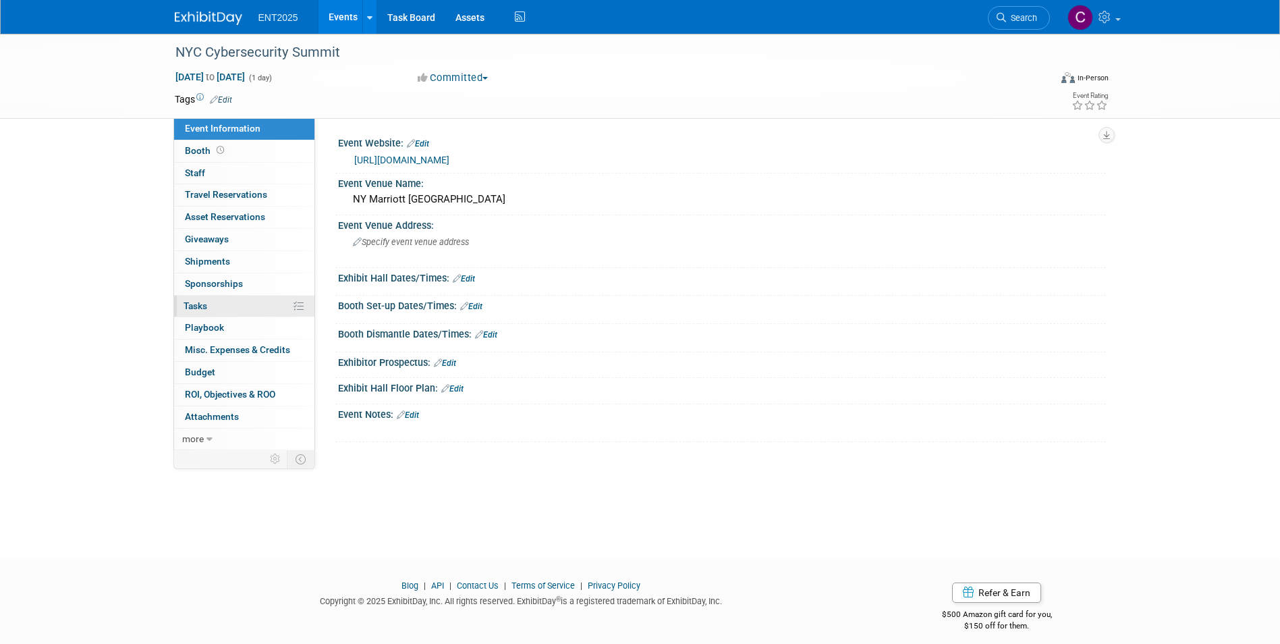
click at [194, 305] on span "Tasks 0%" at bounding box center [196, 305] width 24 height 11
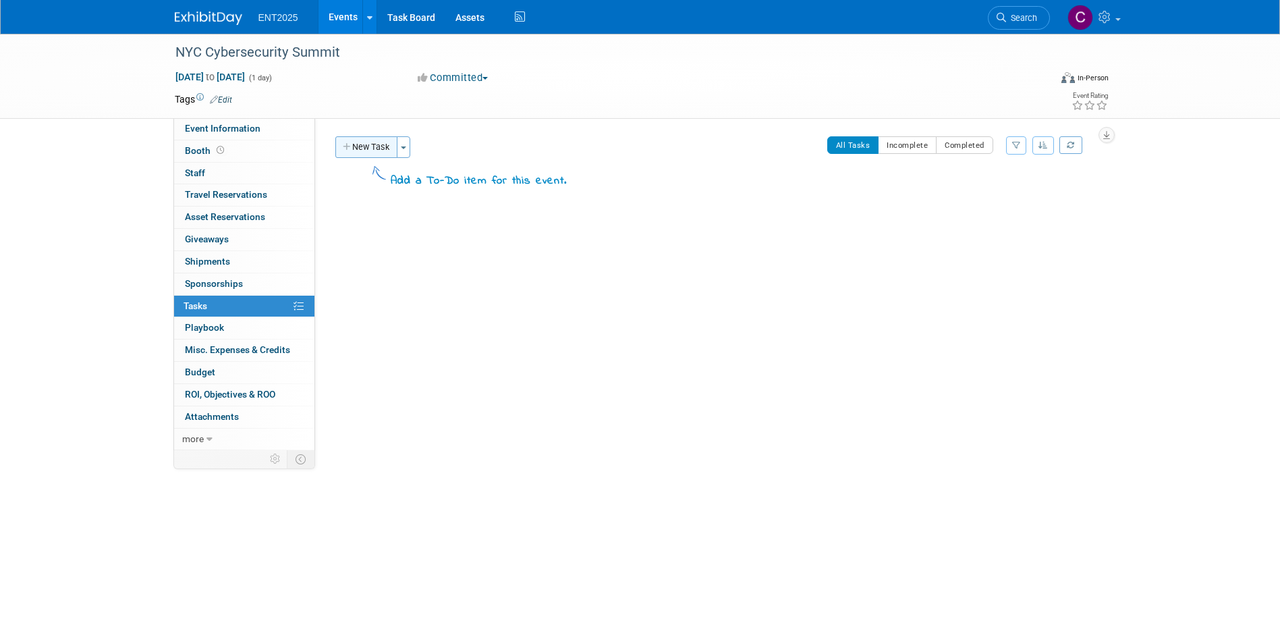
click at [346, 143] on icon "button" at bounding box center [347, 147] width 9 height 9
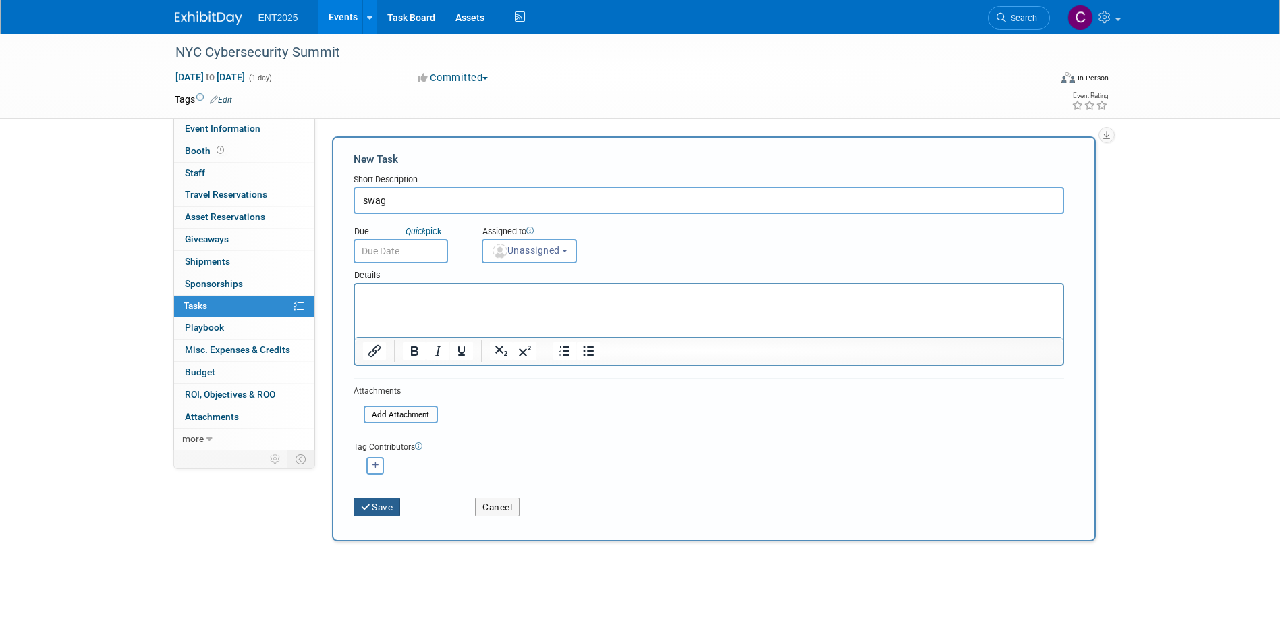
type input "swag"
click at [361, 506] on icon "submit" at bounding box center [366, 507] width 11 height 9
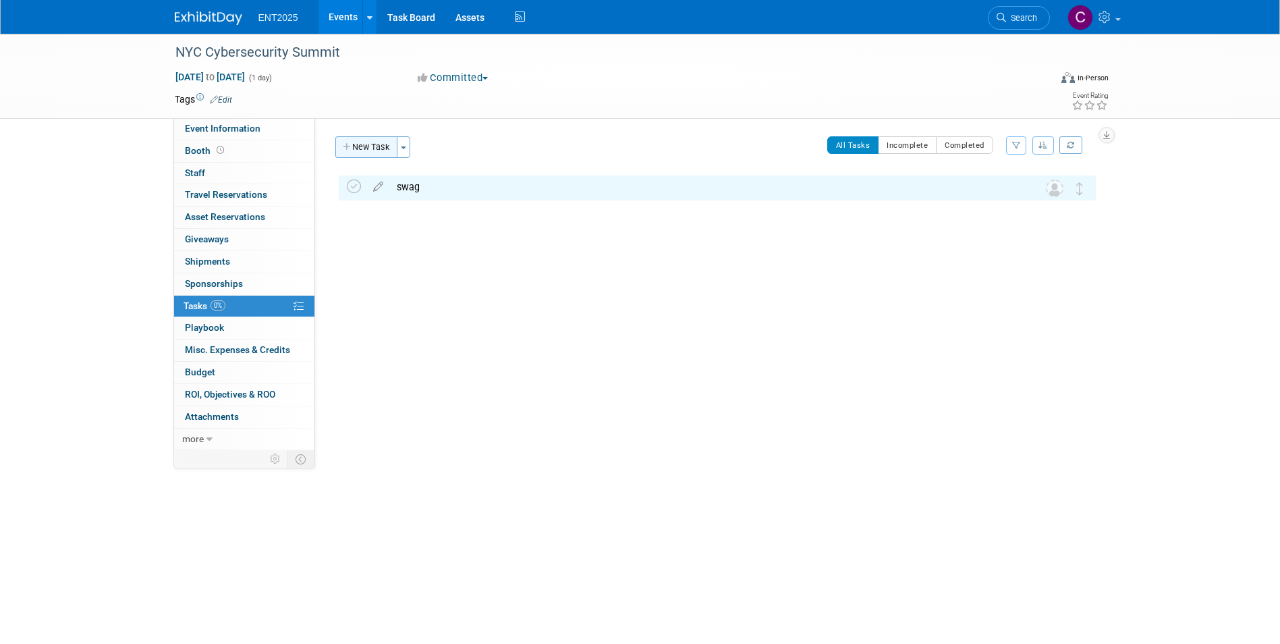
click at [345, 149] on icon "button" at bounding box center [347, 147] width 9 height 9
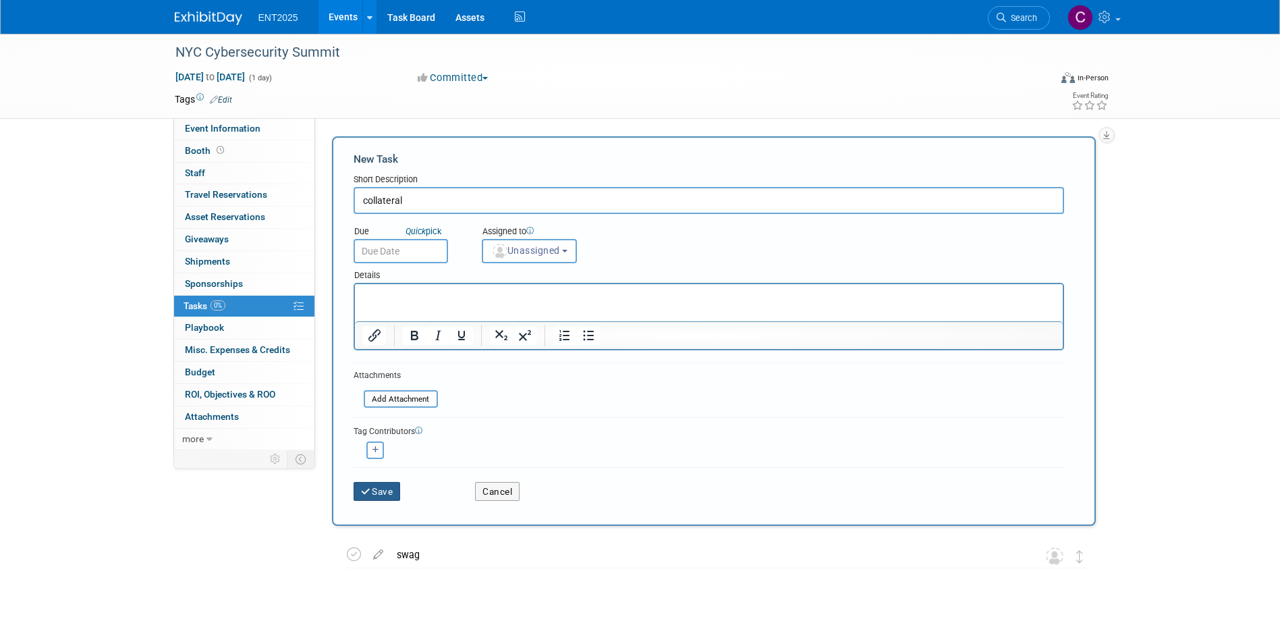
type input "collateral"
click at [377, 495] on button "Save" at bounding box center [377, 491] width 47 height 19
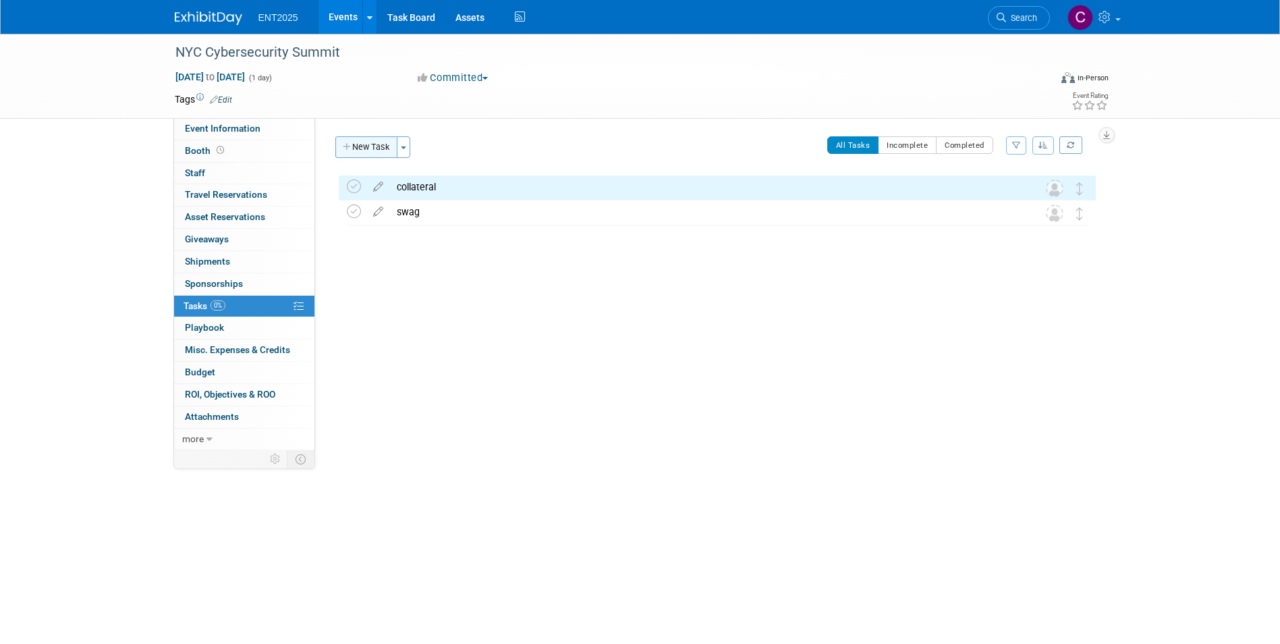
click at [344, 145] on icon "button" at bounding box center [347, 147] width 9 height 9
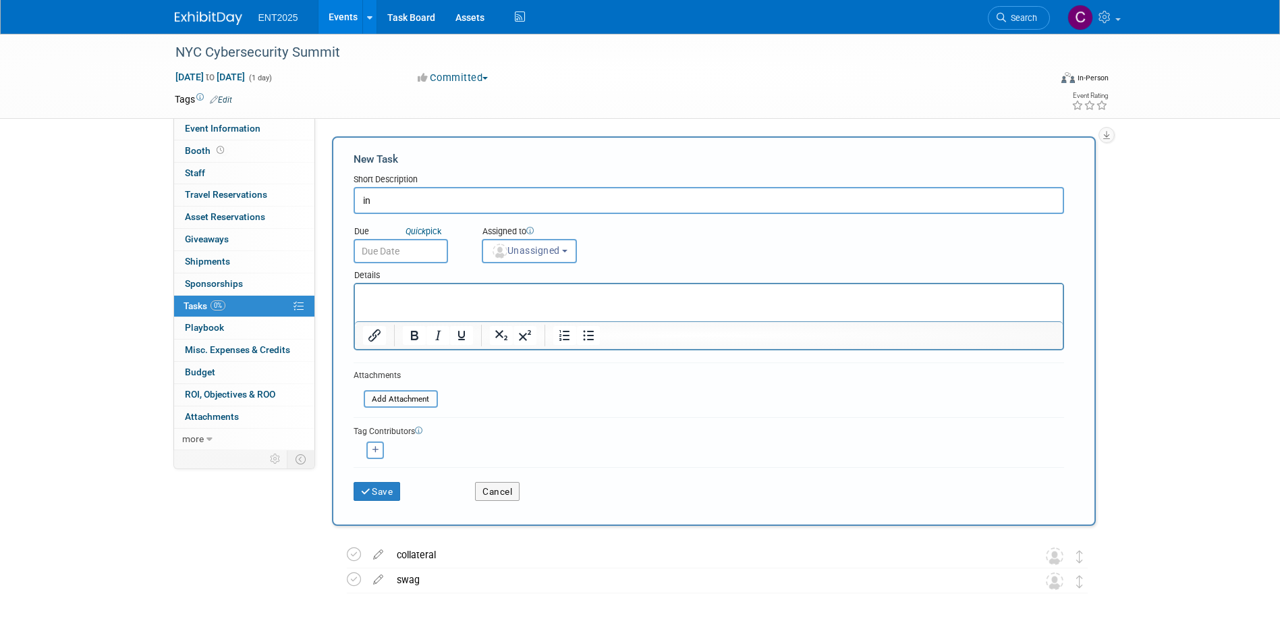
type input "i"
type input "booth assets"
click at [374, 292] on p "Rich Text Area. Press ALT-0 for help." at bounding box center [708, 296] width 693 height 13
click at [490, 294] on p "1 6 ft. table cover, supply kit" at bounding box center [708, 296] width 693 height 13
click at [371, 298] on p "1 6 ft. table cover, supply kit, 1 pull up banner" at bounding box center [708, 296] width 693 height 13
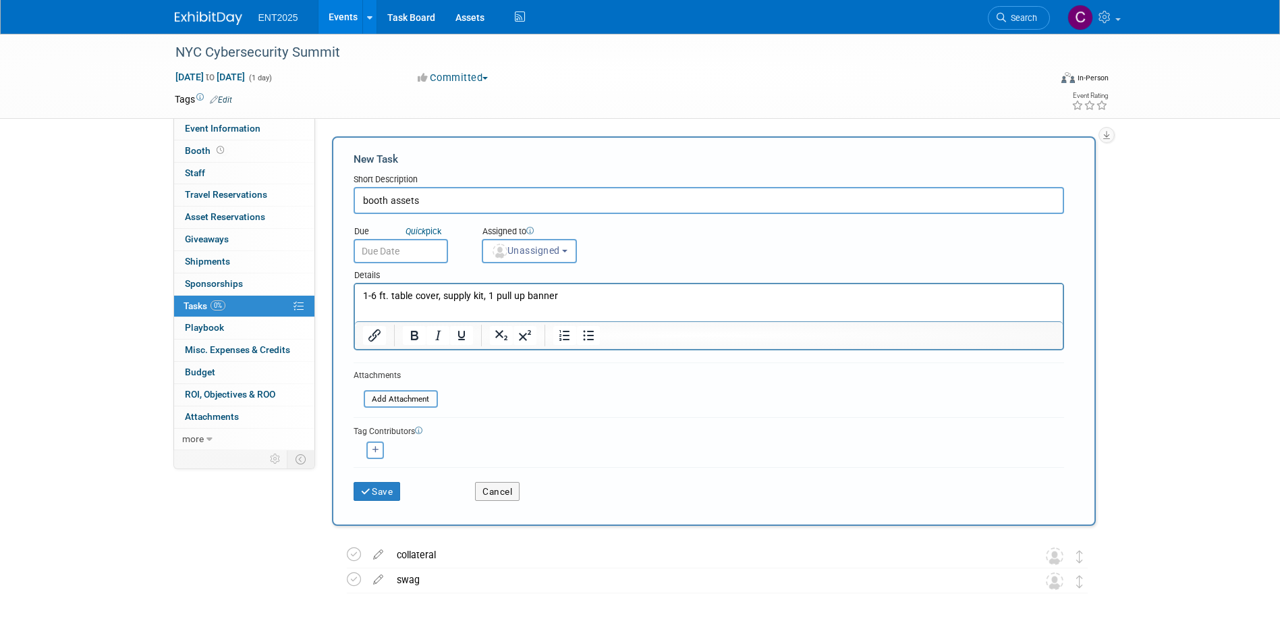
click at [496, 298] on p "1-6 ft. table cover, supply kit, 1 pull up banner" at bounding box center [708, 296] width 693 height 13
click at [493, 298] on p "1-6 ft. table cover, supply kit, 1 pull up banner" at bounding box center [708, 296] width 693 height 13
click at [385, 488] on button "Save" at bounding box center [377, 491] width 47 height 19
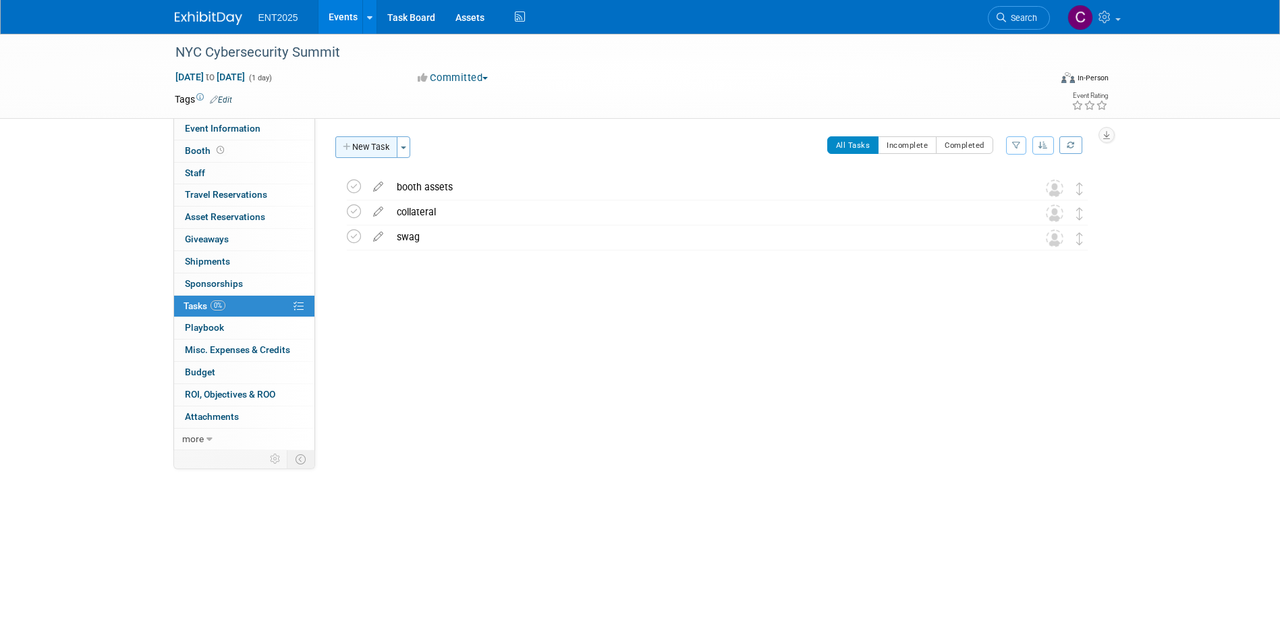
click at [356, 146] on button "New Task" at bounding box center [366, 147] width 62 height 22
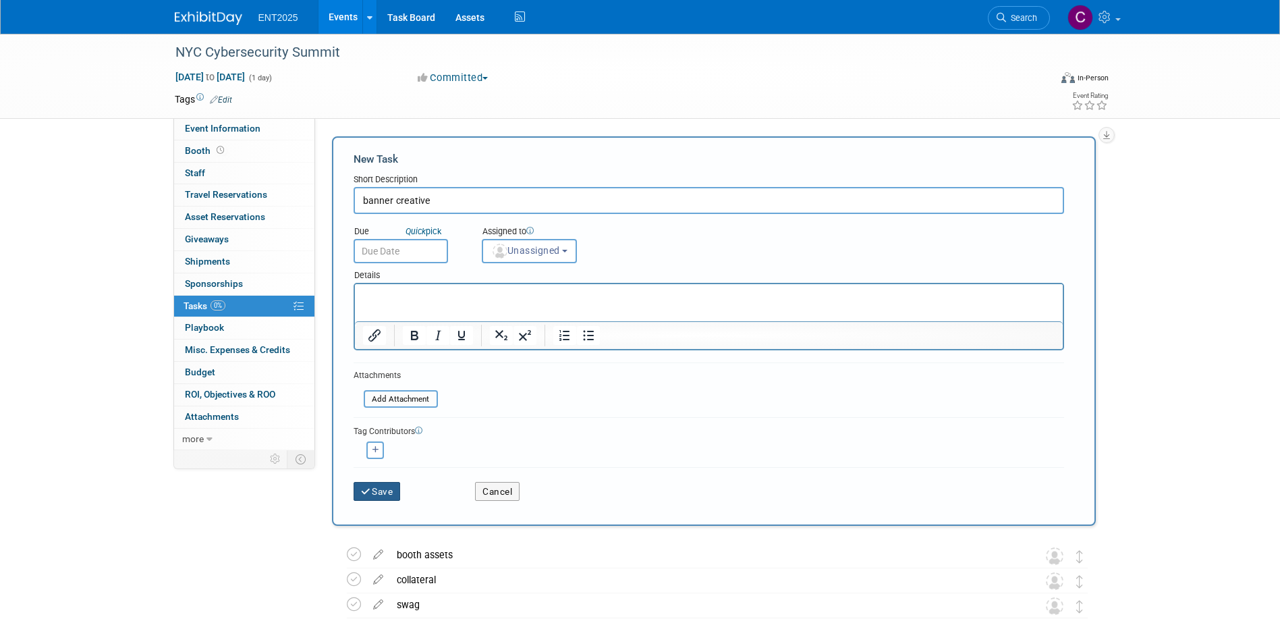
type input "banner creative"
click at [367, 489] on icon "submit" at bounding box center [366, 491] width 11 height 9
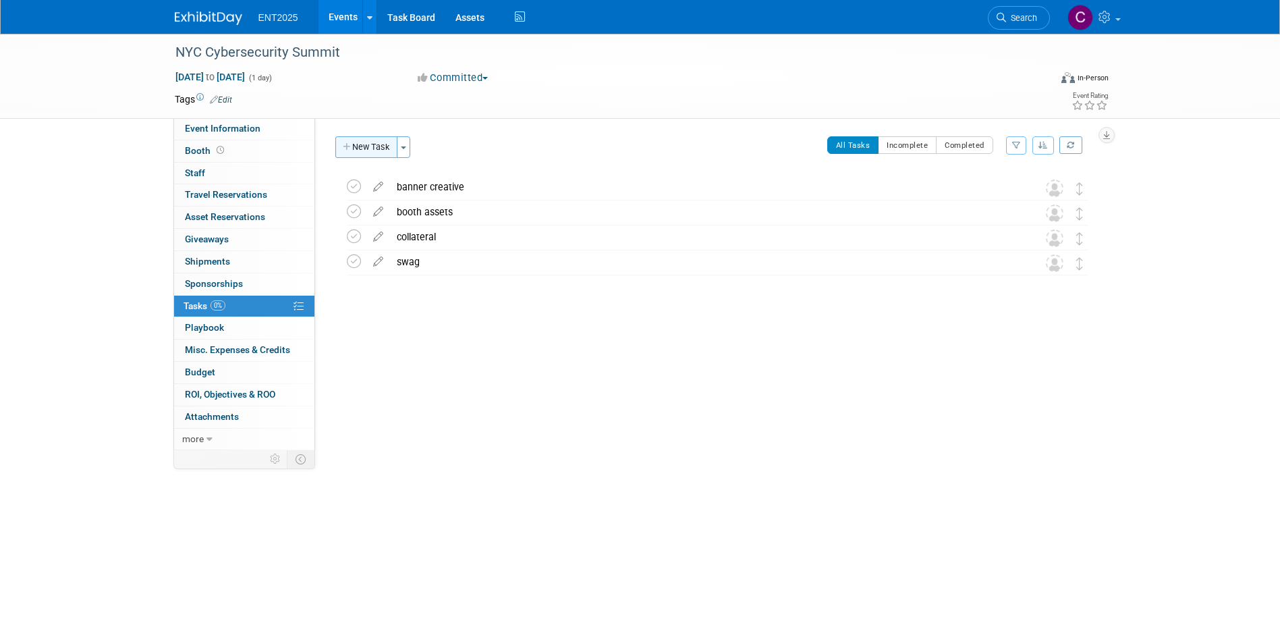
click at [348, 148] on icon "button" at bounding box center [347, 147] width 9 height 9
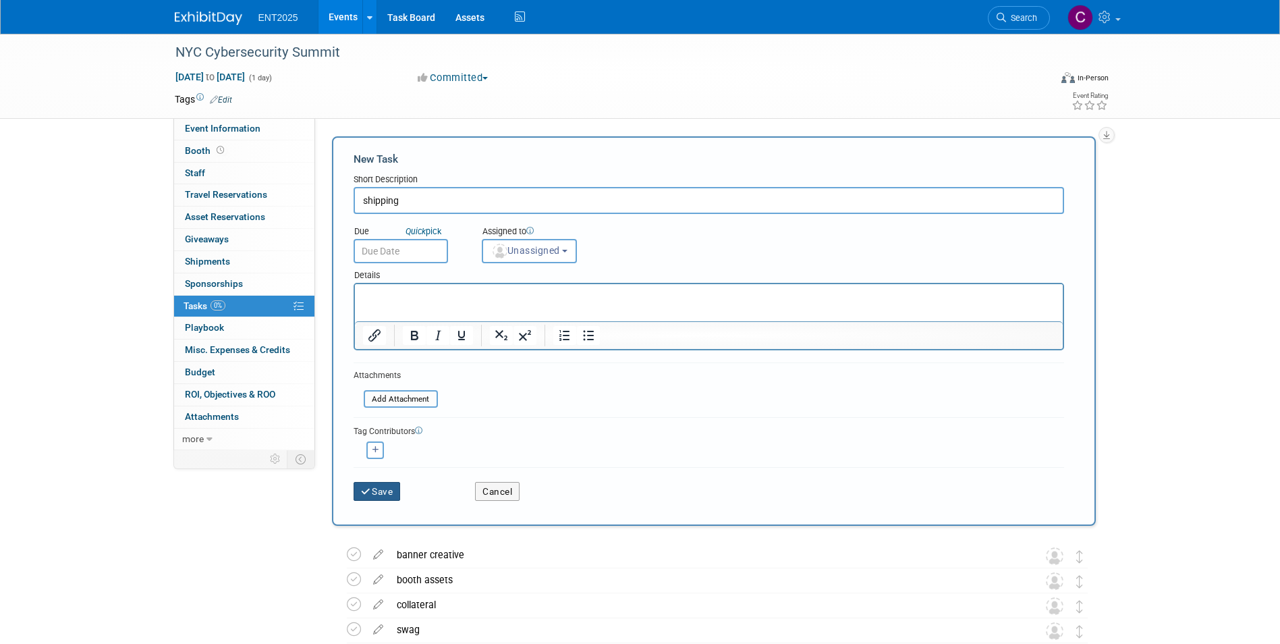
type input "shipping"
click at [375, 493] on button "Save" at bounding box center [377, 491] width 47 height 19
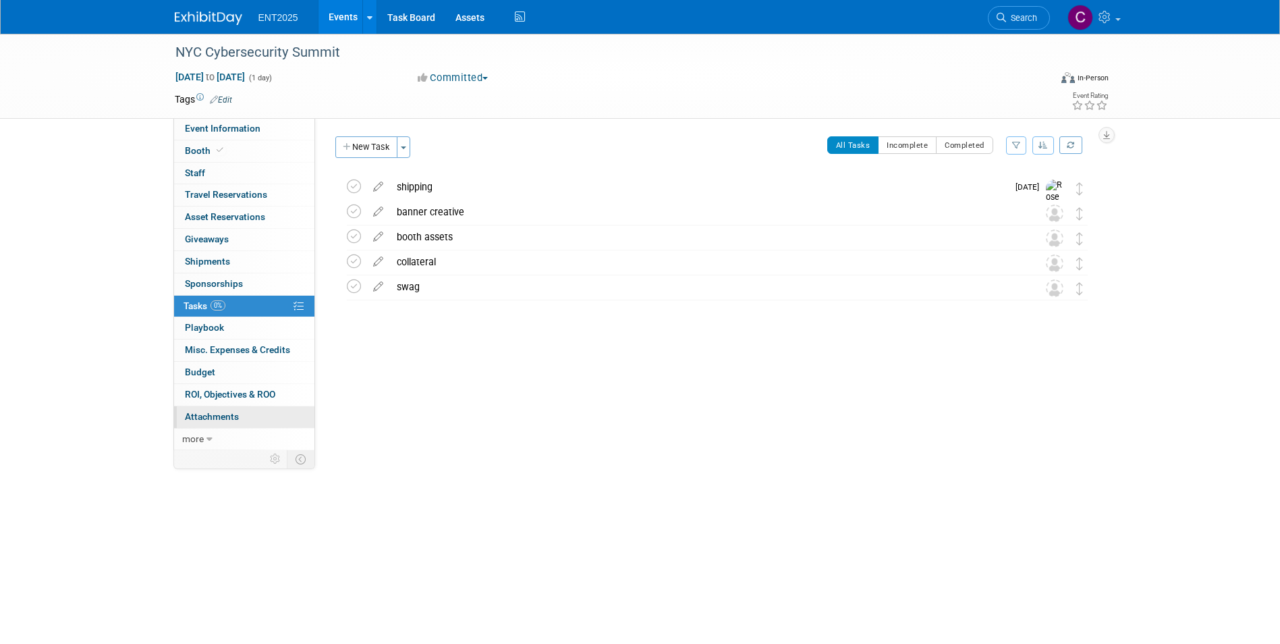
click at [229, 418] on span "Attachments 0" at bounding box center [212, 416] width 54 height 11
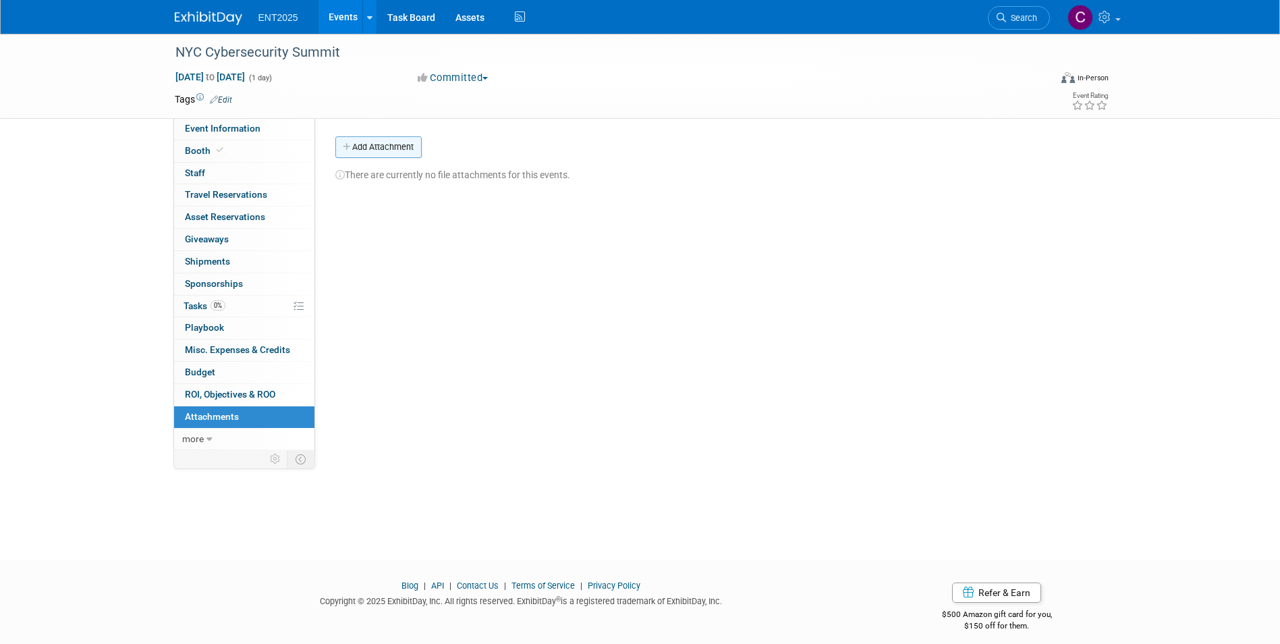
click at [351, 146] on icon "button" at bounding box center [347, 147] width 9 height 9
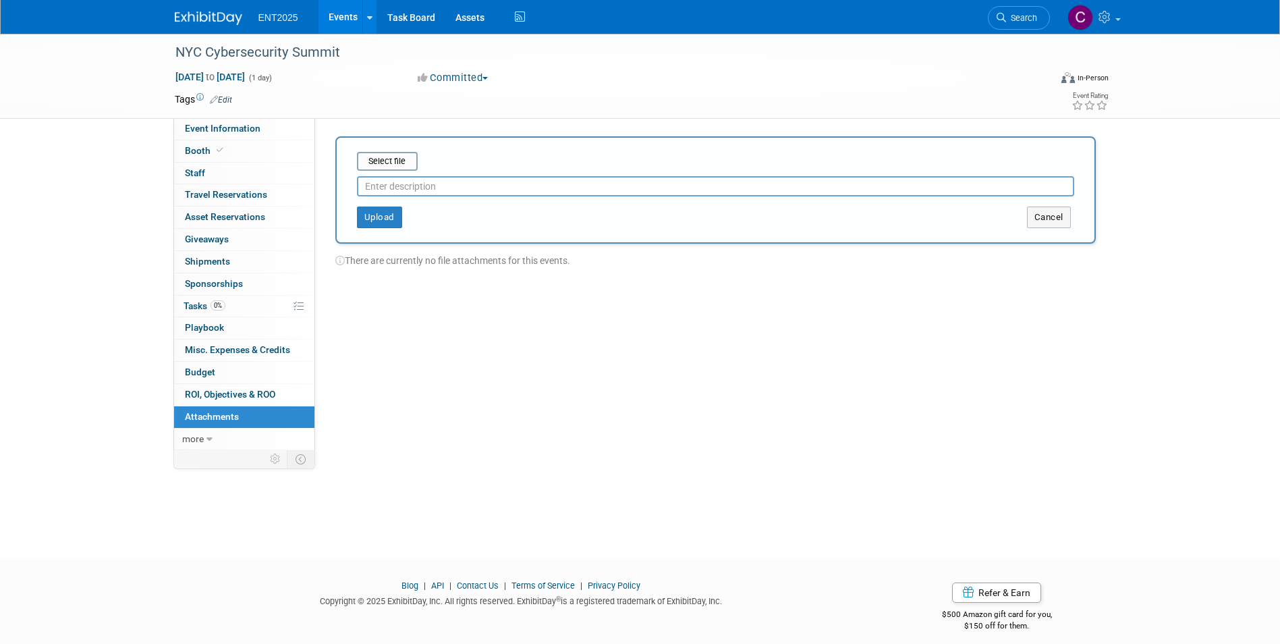
click at [383, 188] on input "text" at bounding box center [716, 186] width 718 height 20
type input "exhibitor instructions"
click at [389, 165] on input "file" at bounding box center [336, 161] width 161 height 16
click at [381, 211] on button "Upload" at bounding box center [379, 212] width 45 height 22
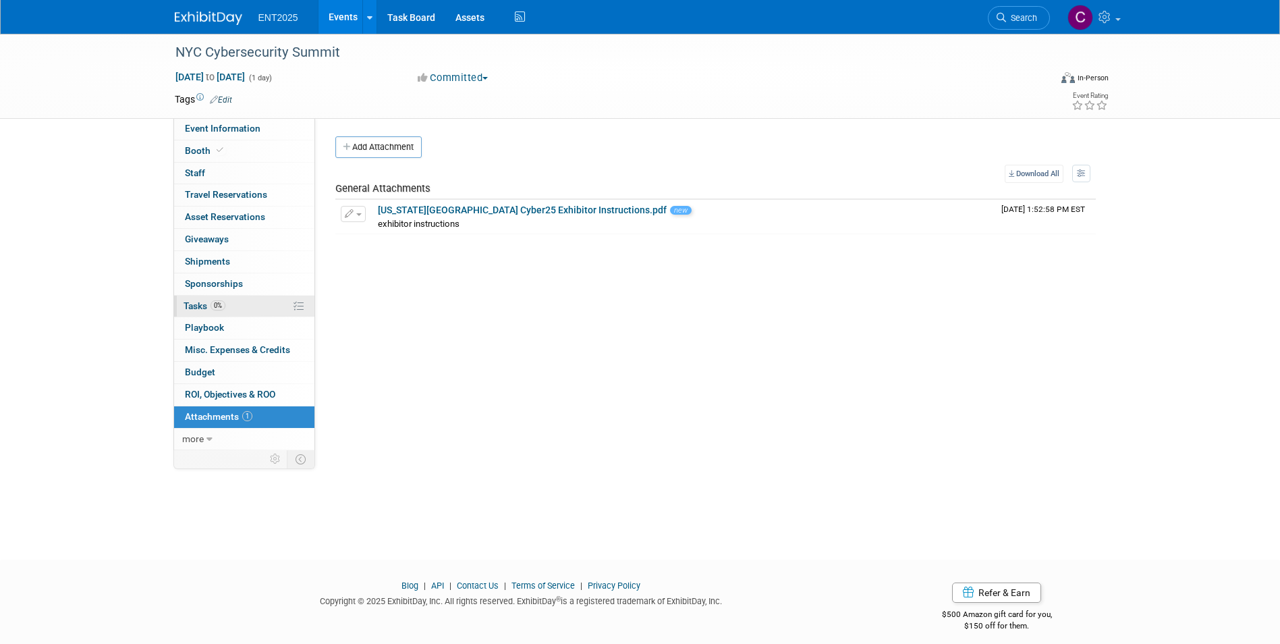
click at [197, 310] on span "Tasks 0%" at bounding box center [205, 305] width 42 height 11
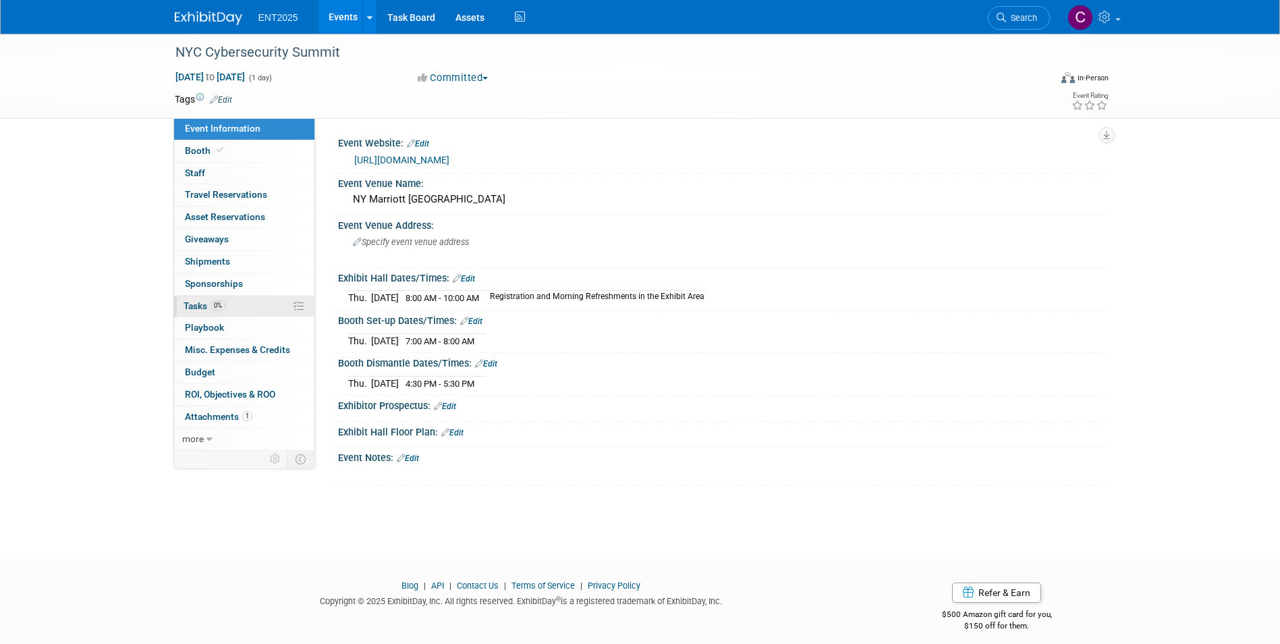
click at [195, 306] on span "Tasks 0%" at bounding box center [205, 305] width 42 height 11
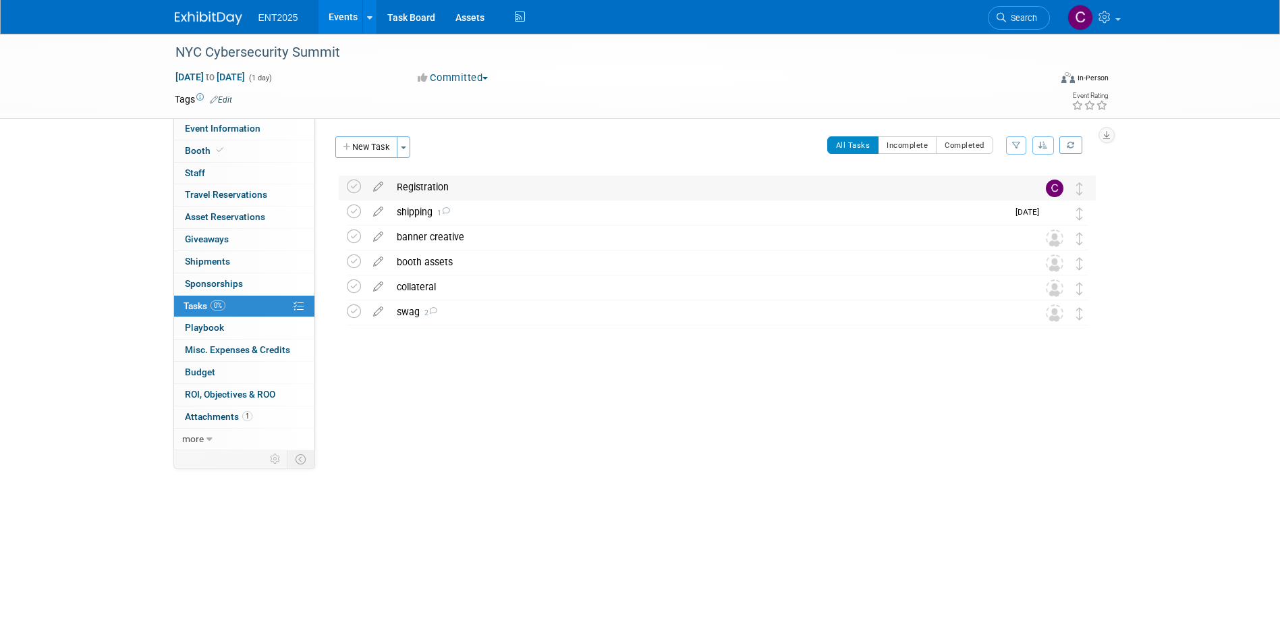
click at [421, 186] on div "Registration" at bounding box center [704, 186] width 629 height 23
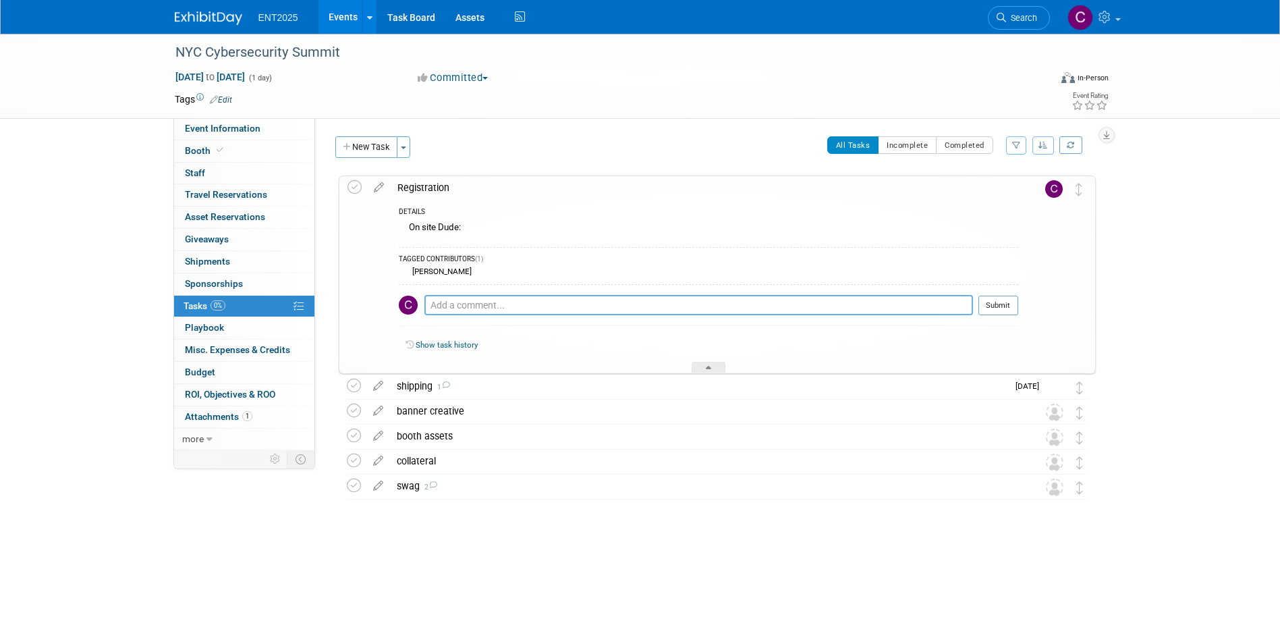
click at [462, 299] on textarea at bounding box center [699, 305] width 549 height 20
type textarea "[PERSON_NAME]"
click at [1006, 307] on button "Submit" at bounding box center [999, 306] width 40 height 20
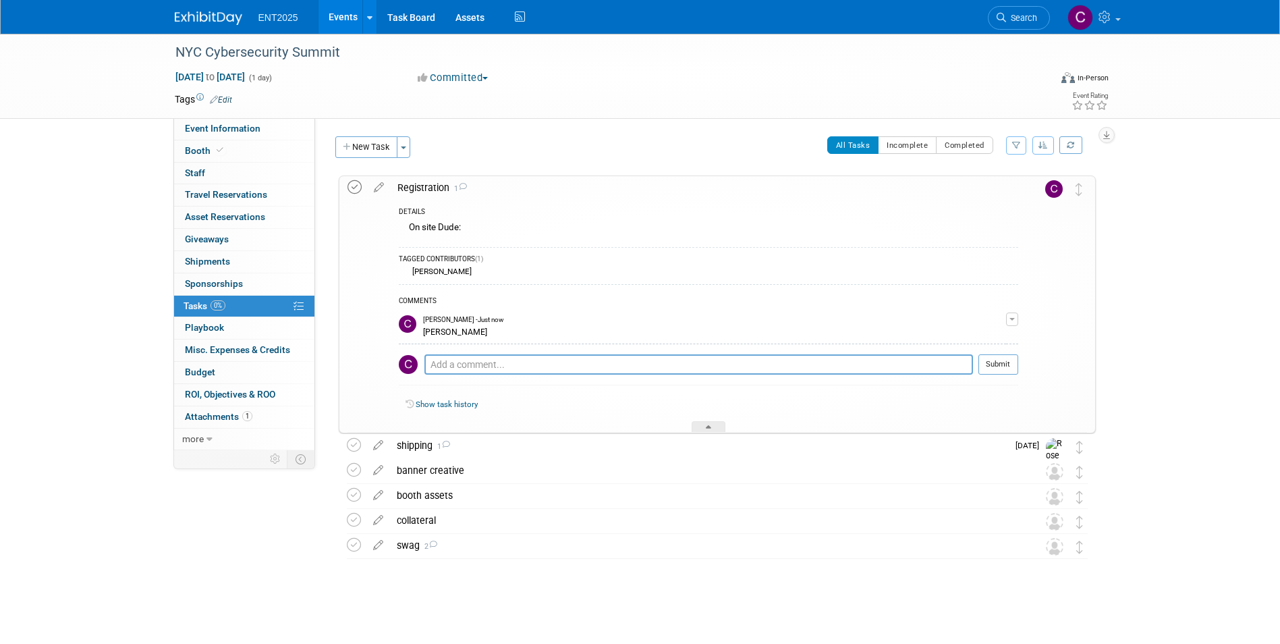
click at [353, 180] on icon at bounding box center [355, 187] width 14 height 14
click at [697, 428] on div at bounding box center [709, 426] width 34 height 11
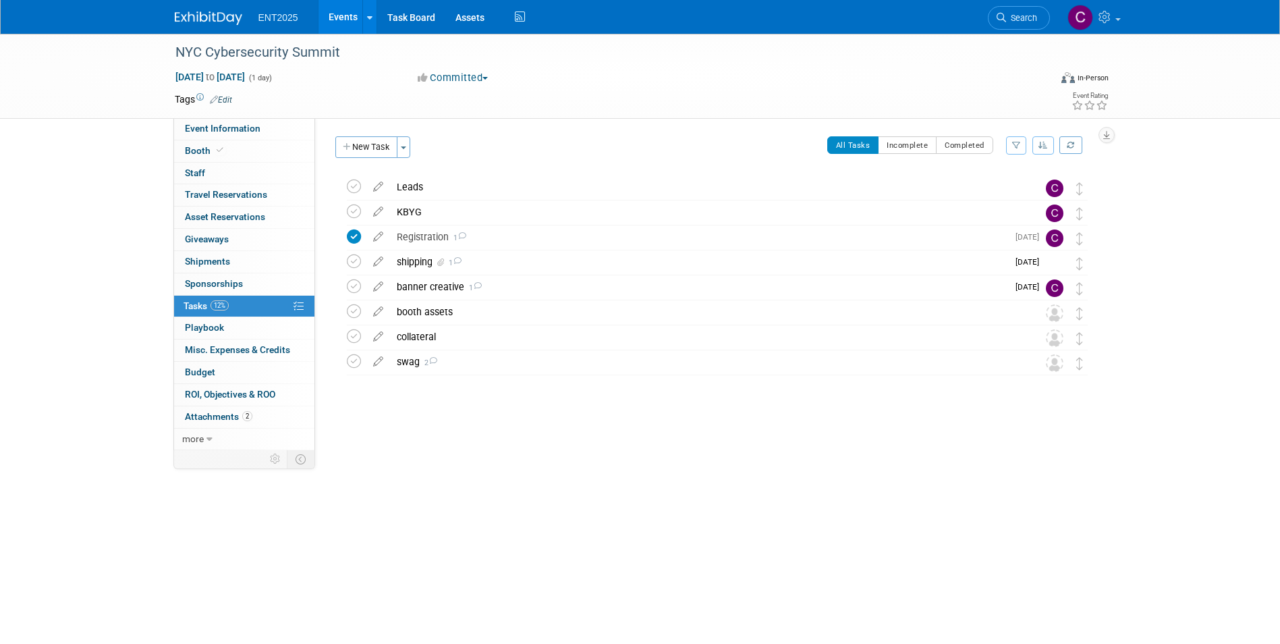
click at [336, 16] on link "Events" at bounding box center [343, 17] width 49 height 34
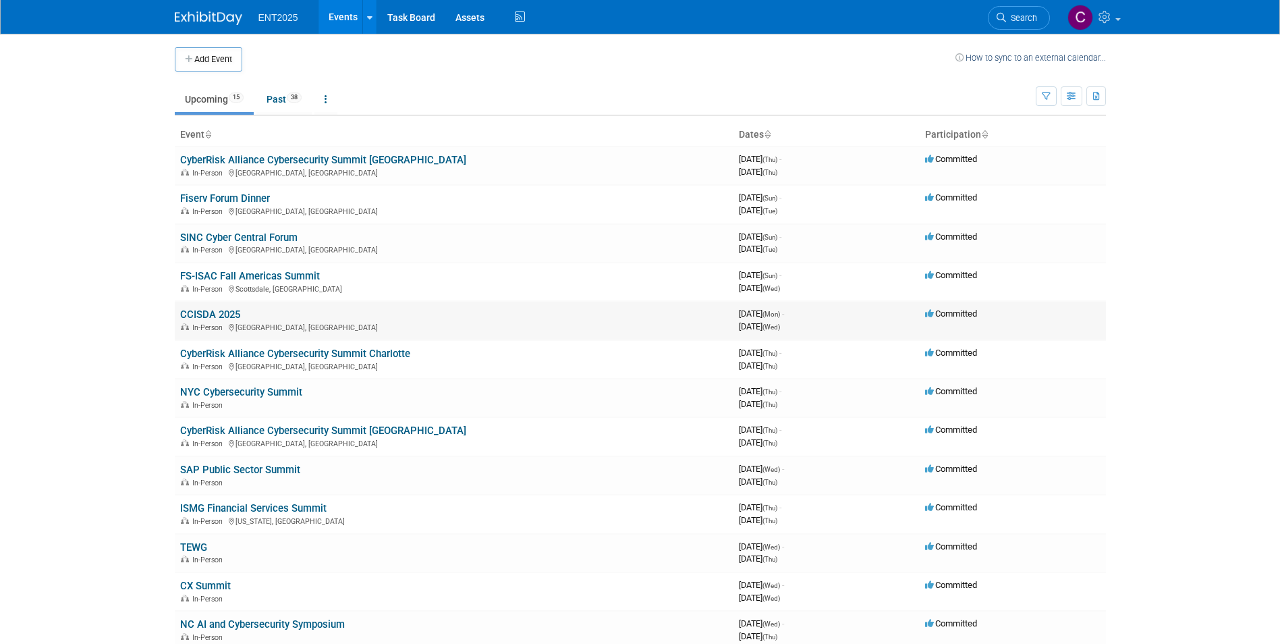
click at [208, 316] on link "CCISDA 2025" at bounding box center [210, 314] width 60 height 12
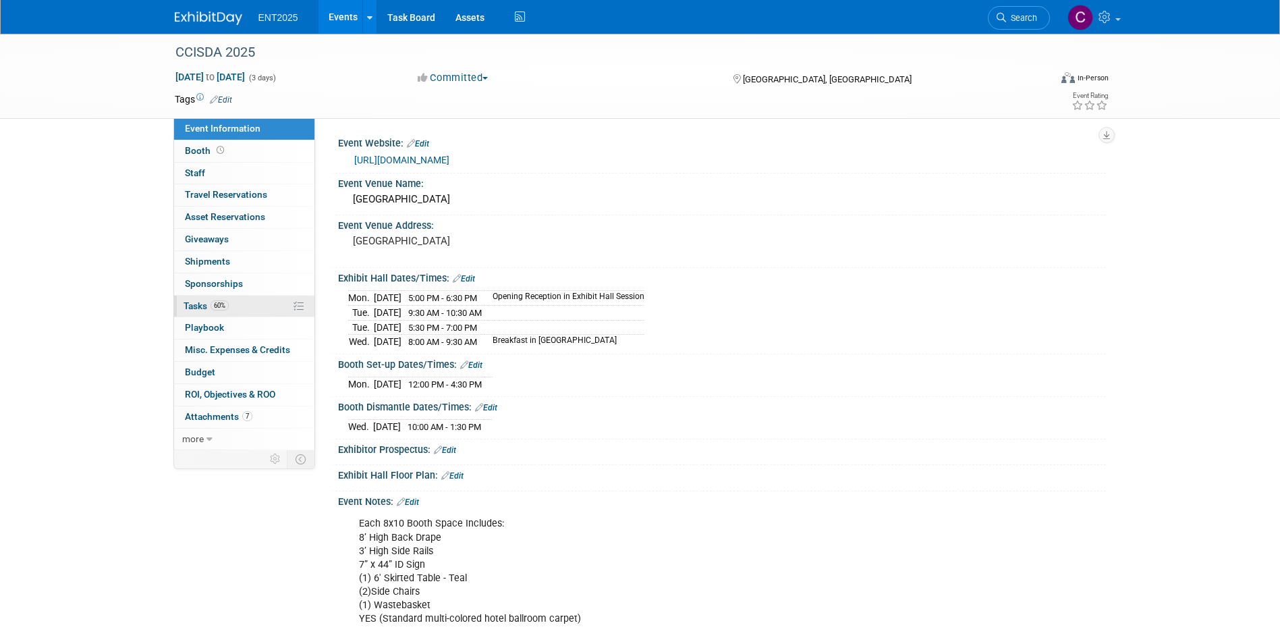
click at [192, 303] on span "Tasks 60%" at bounding box center [206, 305] width 45 height 11
